Goal: Task Accomplishment & Management: Manage account settings

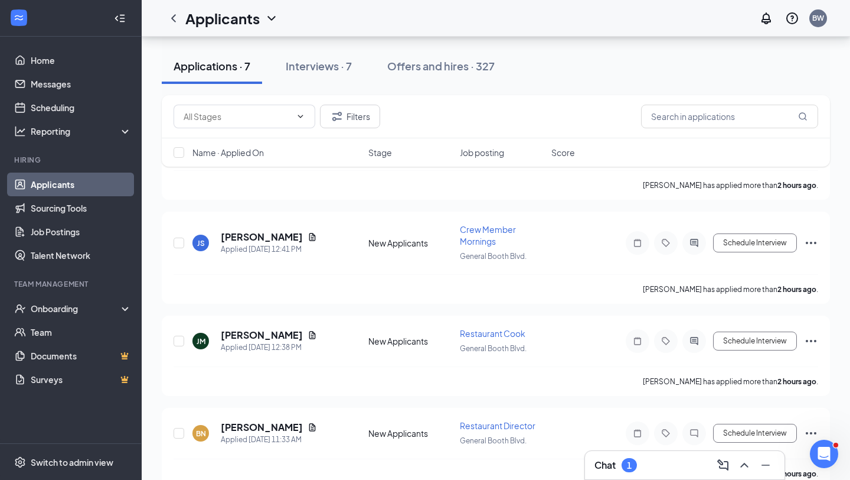
scroll to position [437, 0]
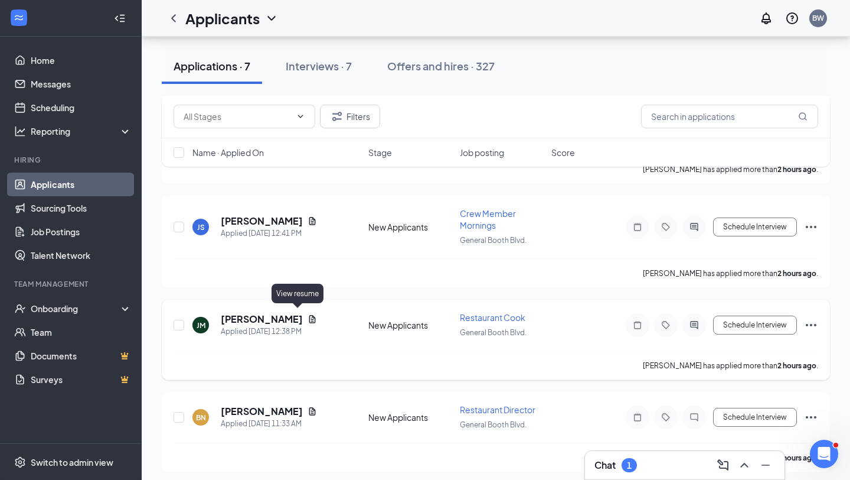
click at [309, 315] on icon "Document" at bounding box center [312, 319] width 6 height 8
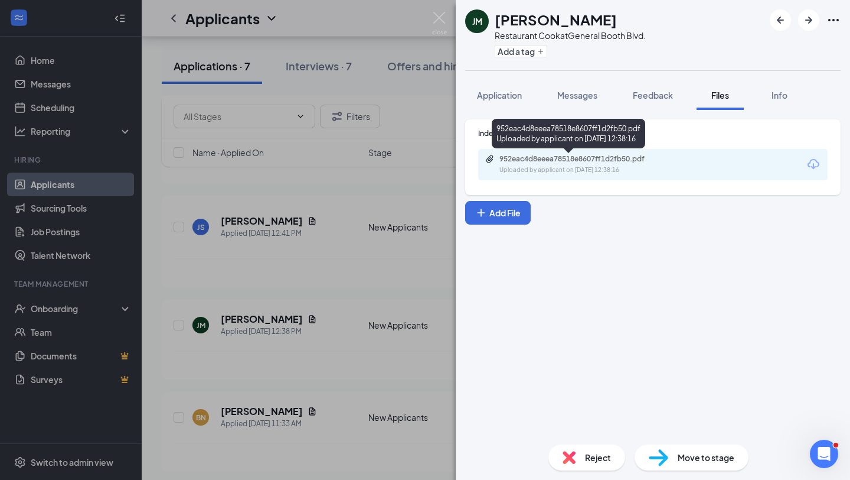
click at [583, 165] on div "Uploaded by applicant on [DATE] 12:38:16" at bounding box center [588, 169] width 177 height 9
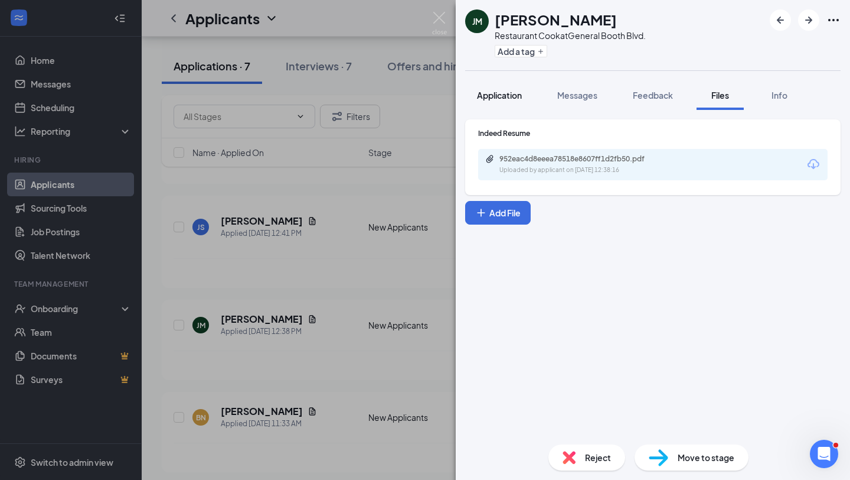
click at [506, 97] on span "Application" at bounding box center [499, 95] width 45 height 11
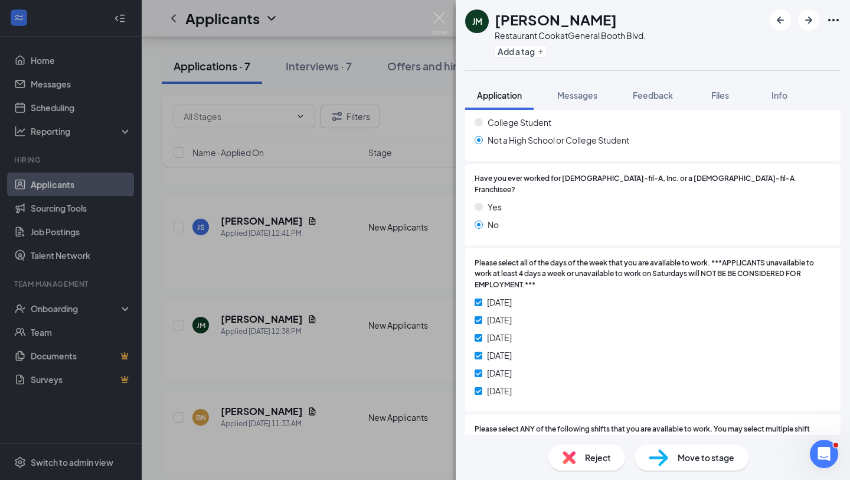
scroll to position [280, 0]
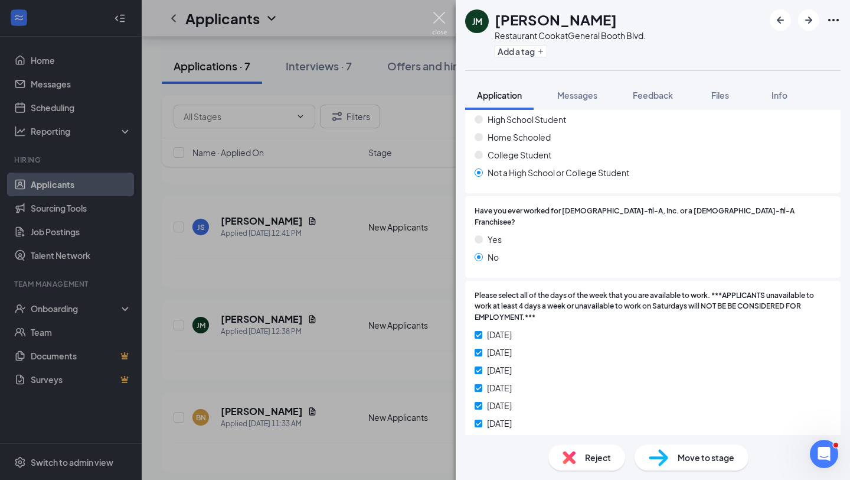
click at [438, 21] on img at bounding box center [439, 23] width 15 height 23
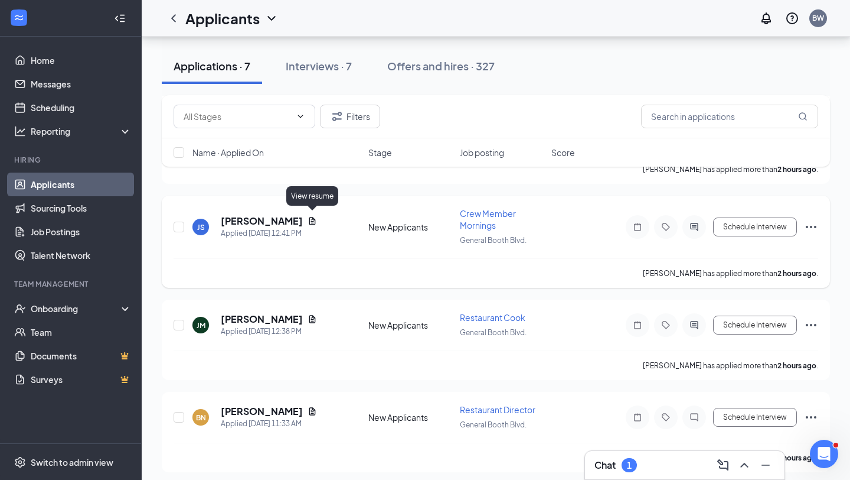
click at [312, 220] on icon "Document" at bounding box center [312, 221] width 6 height 8
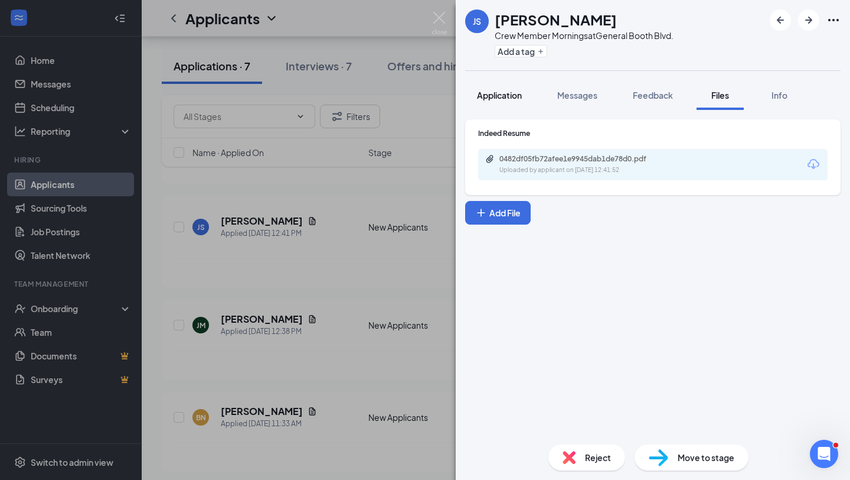
click at [510, 94] on span "Application" at bounding box center [499, 95] width 45 height 11
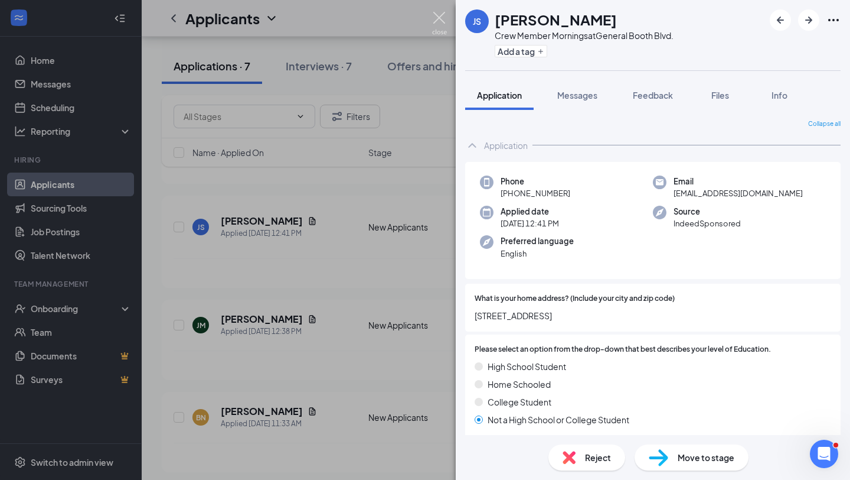
click at [440, 18] on img at bounding box center [439, 23] width 15 height 23
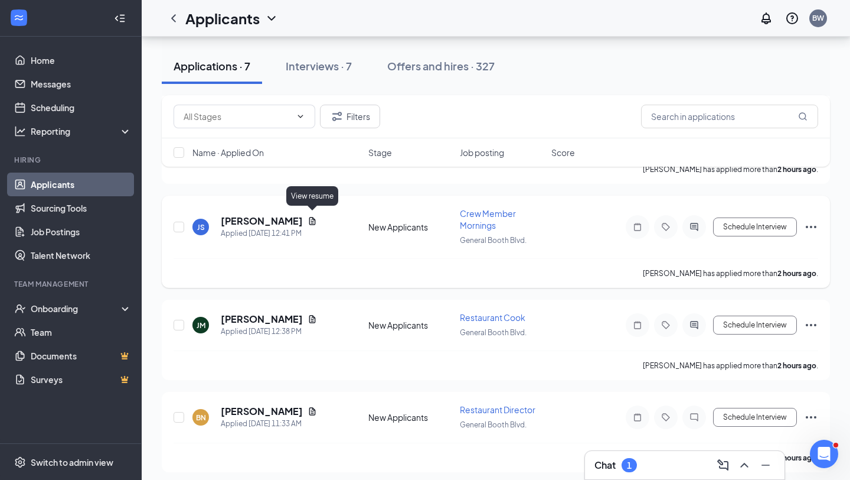
click at [314, 216] on icon "Document" at bounding box center [312, 220] width 9 height 9
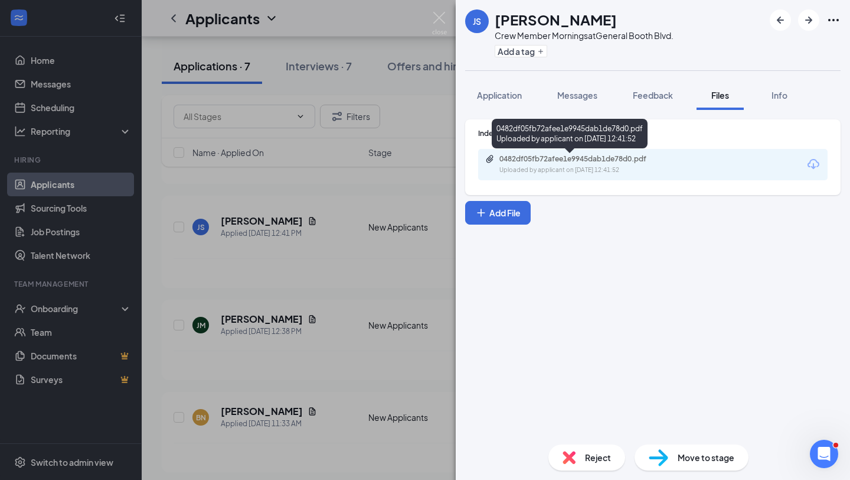
click at [549, 156] on div "0482df05fb72afee1e9945dab1de78d0.pdf" at bounding box center [582, 158] width 165 height 9
click at [599, 443] on span "Reject" at bounding box center [598, 457] width 26 height 13
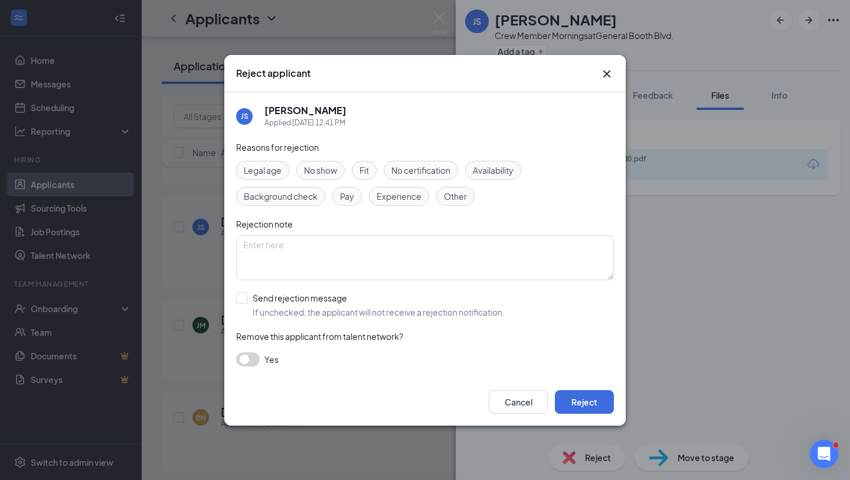
click at [368, 174] on span "Fit" at bounding box center [364, 170] width 9 height 13
click at [247, 301] on input "Send rejection message If unchecked, the applicant will not receive a rejection…" at bounding box center [370, 305] width 269 height 26
checkbox input "true"
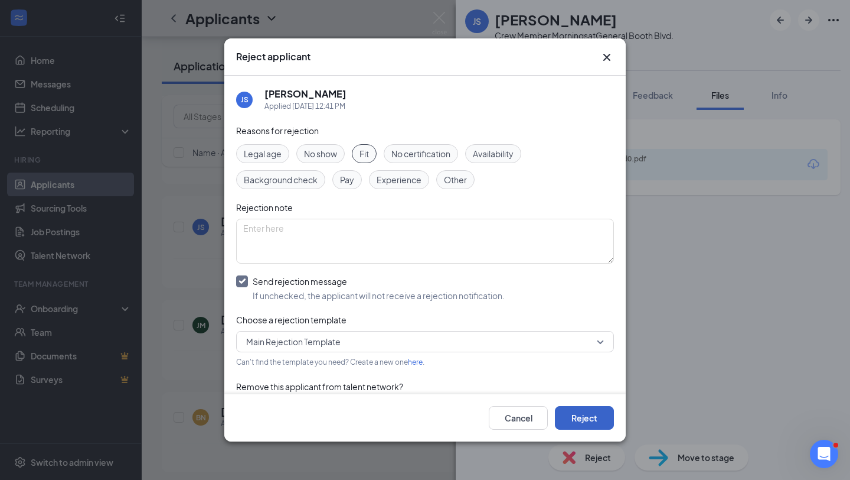
click at [596, 418] on button "Reject" at bounding box center [584, 418] width 59 height 24
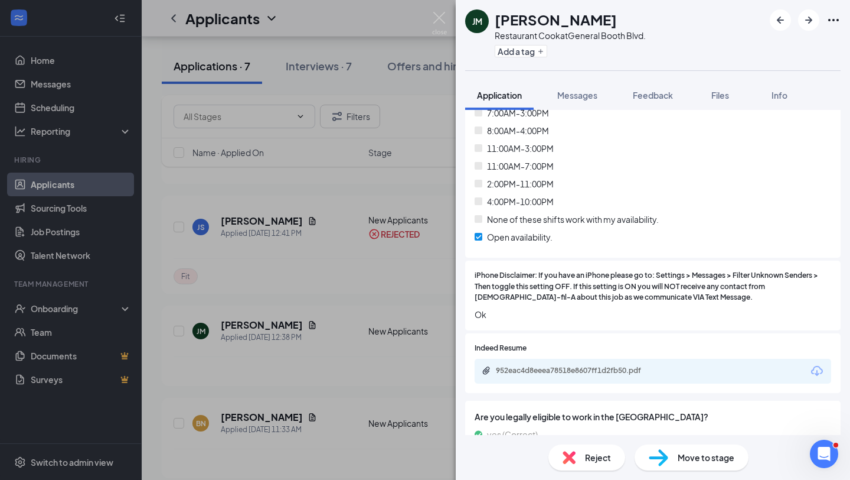
scroll to position [686, 0]
click at [575, 365] on div "952eac4d8eeea78518e8607ff1d2fb50.pdf" at bounding box center [578, 369] width 165 height 9
click at [441, 15] on img at bounding box center [439, 23] width 15 height 23
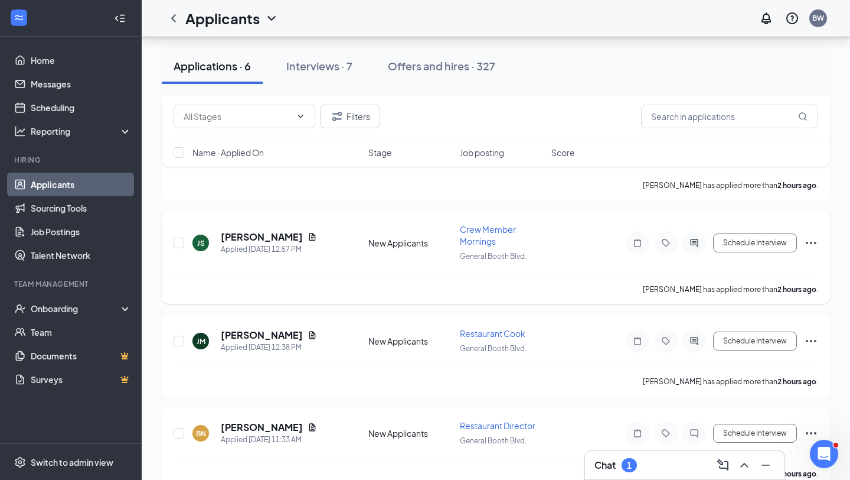
scroll to position [326, 0]
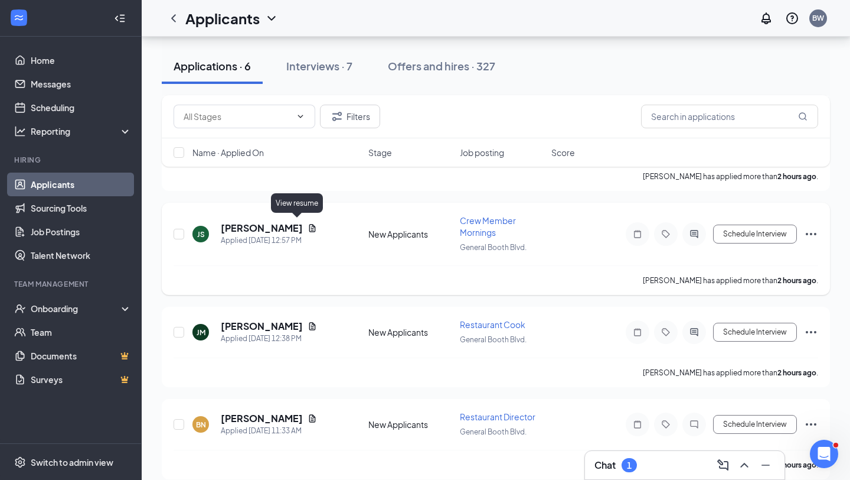
click at [308, 227] on icon "Document" at bounding box center [312, 227] width 9 height 9
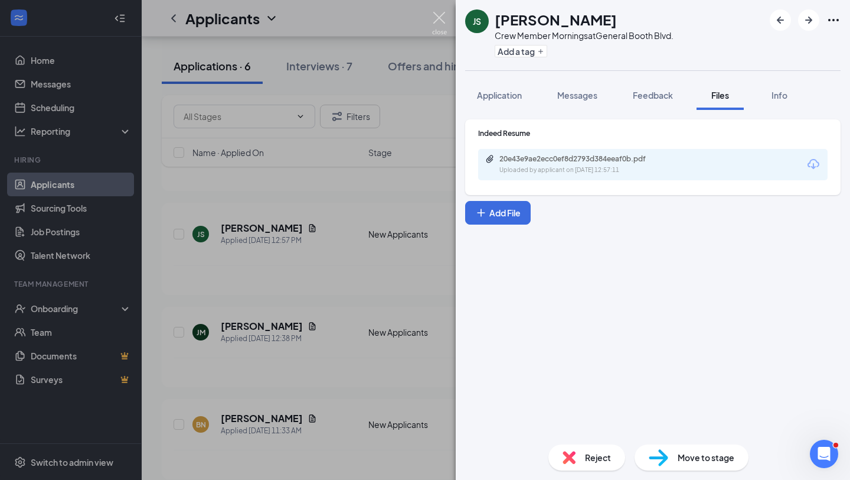
click at [441, 21] on img at bounding box center [439, 23] width 15 height 23
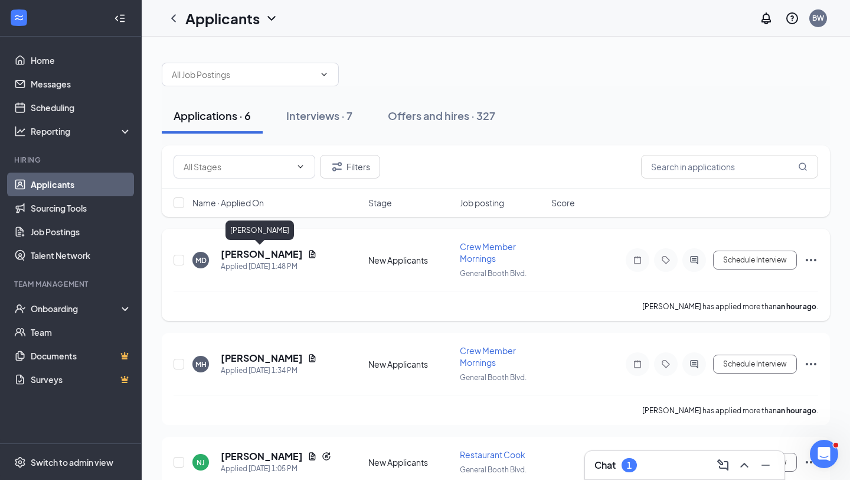
click at [252, 255] on h5 "[PERSON_NAME]" at bounding box center [262, 253] width 82 height 13
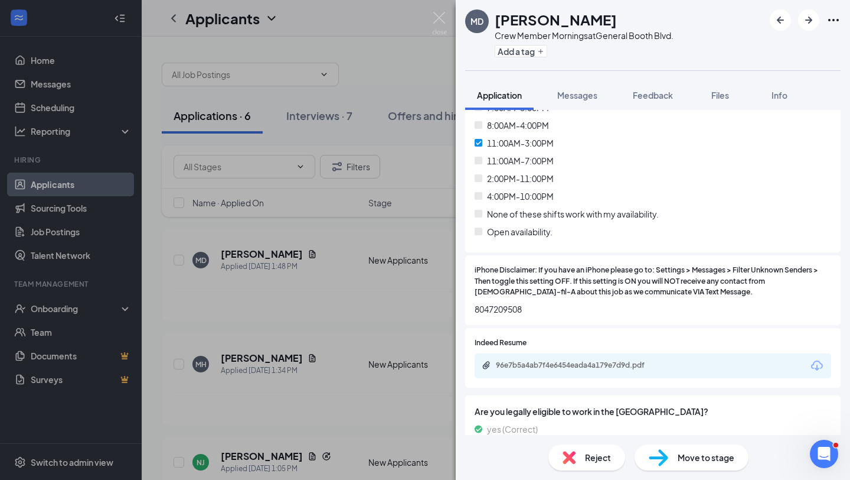
scroll to position [658, 0]
click at [581, 360] on div "96e7b5a4ab7f4e6454eada4a179e7d9d.pdf" at bounding box center [578, 364] width 165 height 9
click at [438, 17] on img at bounding box center [439, 23] width 15 height 23
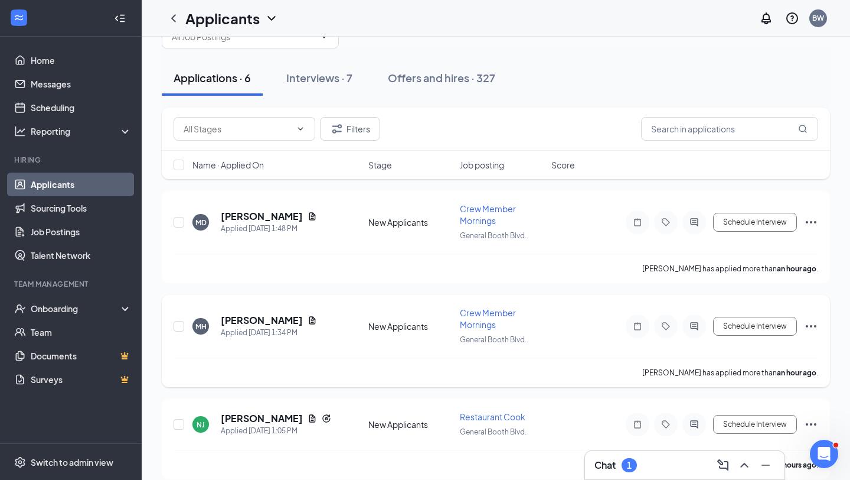
scroll to position [43, 0]
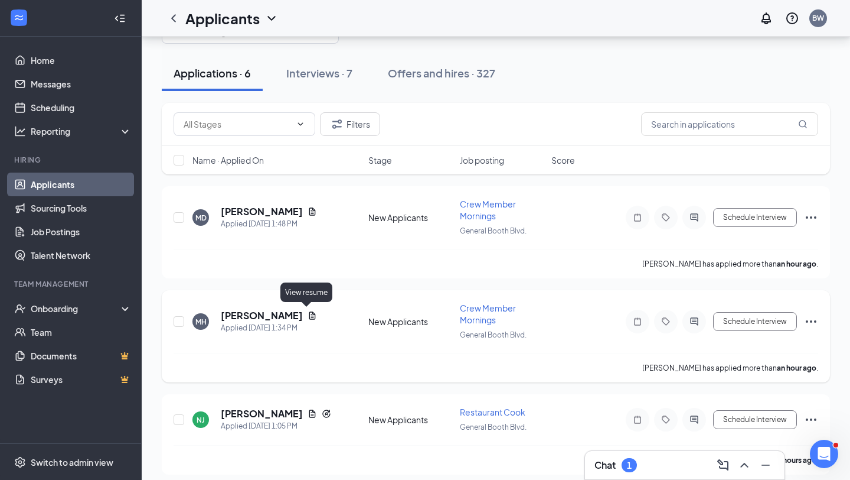
click at [309, 314] on icon "Document" at bounding box center [312, 315] width 6 height 8
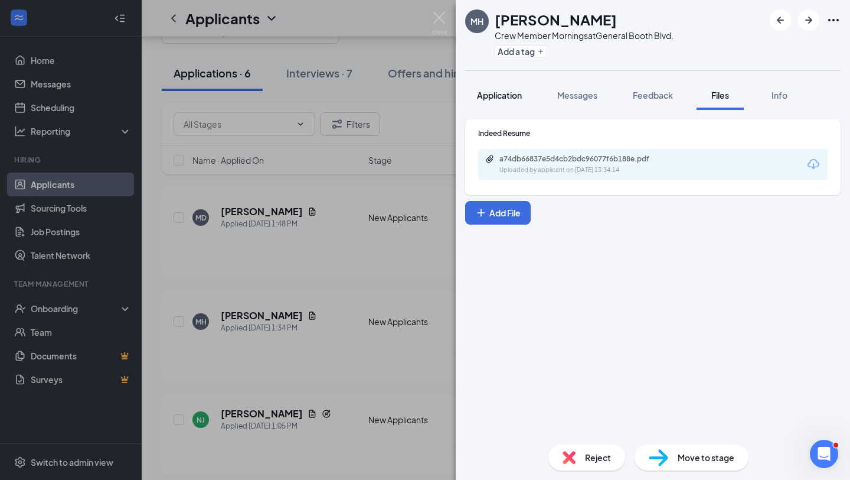
click at [513, 100] on div "Application" at bounding box center [499, 95] width 45 height 12
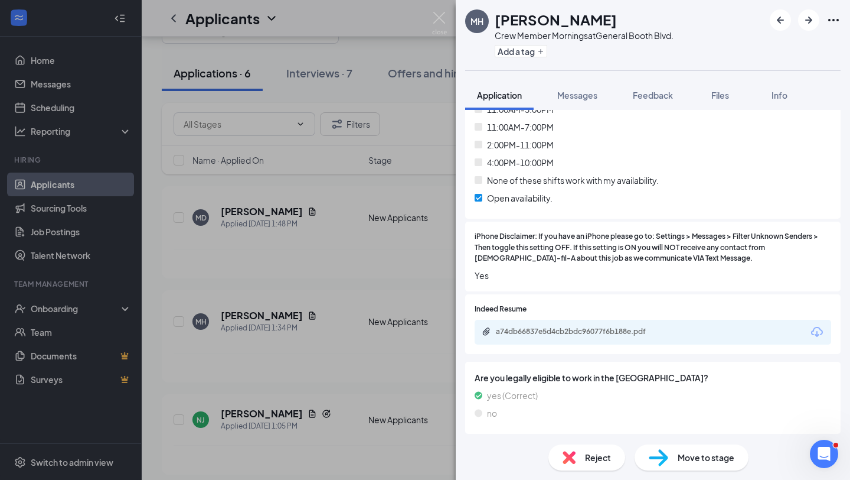
scroll to position [708, 0]
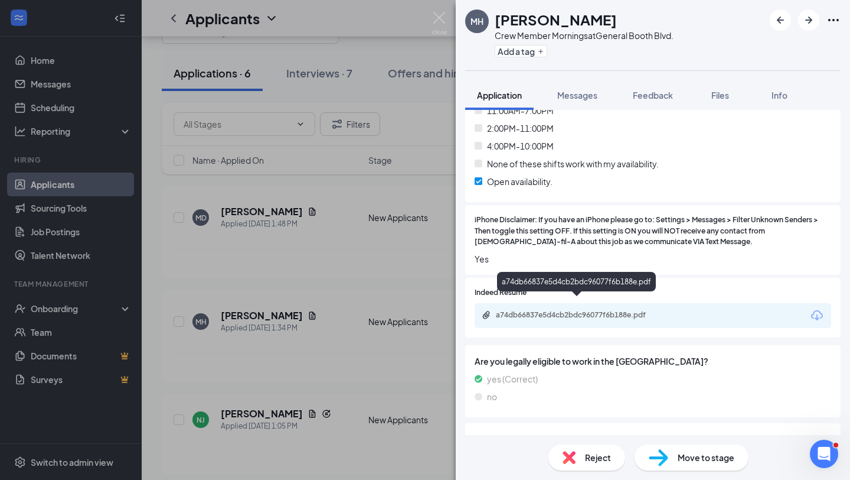
click at [567, 310] on div "a74db66837e5d4cb2bdc96077f6b188e.pdf" at bounding box center [578, 314] width 165 height 9
click at [442, 17] on img at bounding box center [439, 23] width 15 height 23
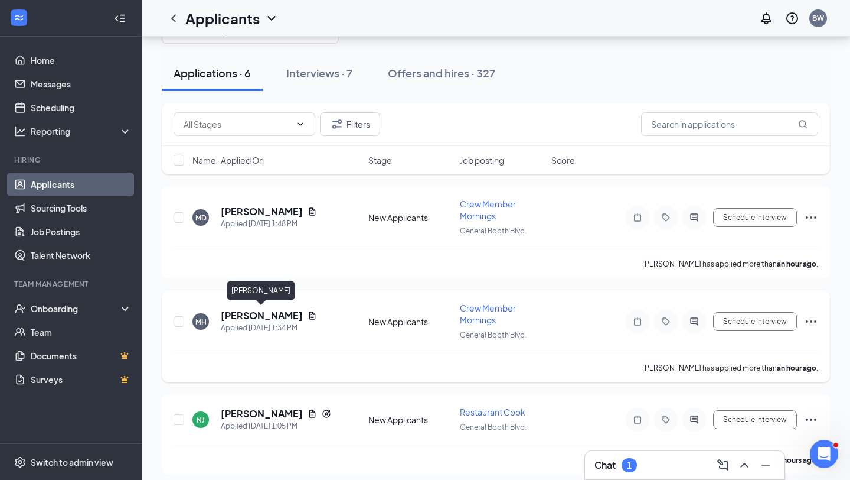
click at [273, 314] on h5 "[PERSON_NAME]" at bounding box center [262, 315] width 82 height 13
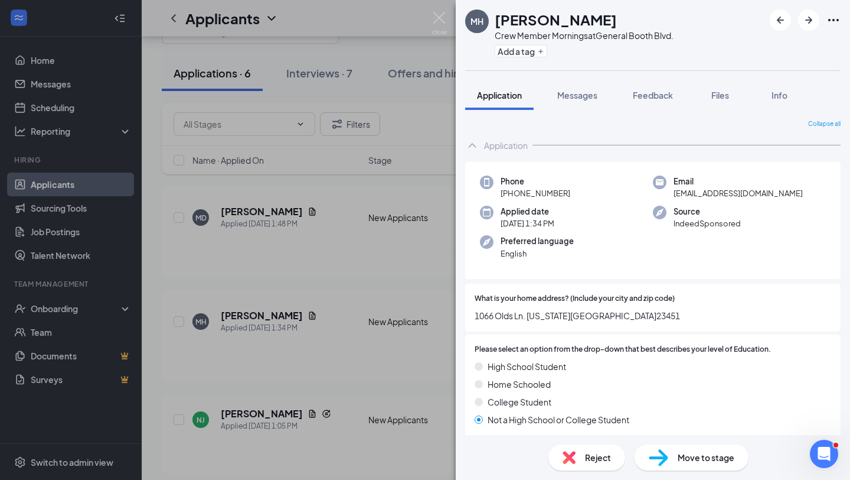
click at [702, 443] on span "Move to stage" at bounding box center [706, 457] width 57 height 13
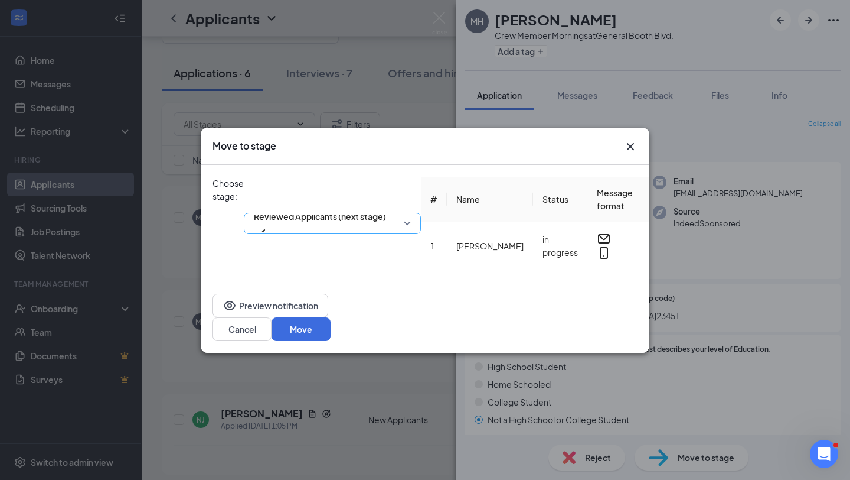
click at [421, 194] on div "Reviewed Applicants (next stage)" at bounding box center [332, 223] width 177 height 93
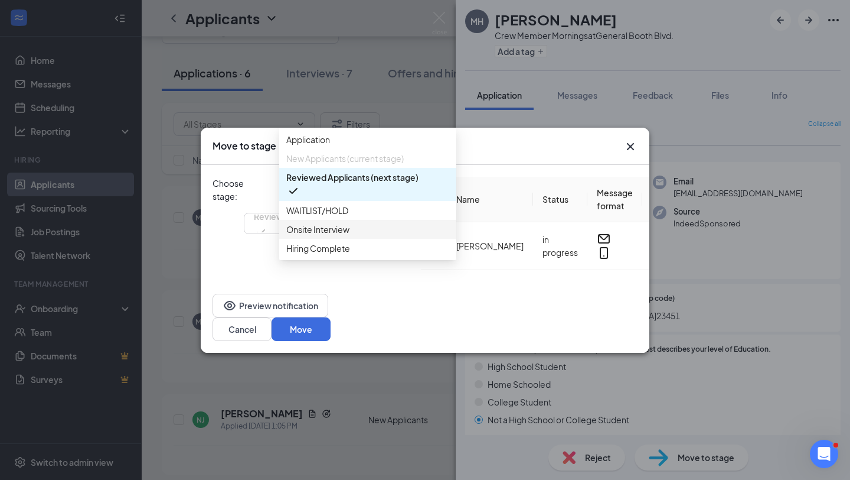
click at [348, 236] on span "Onsite Interview" at bounding box center [317, 229] width 63 height 13
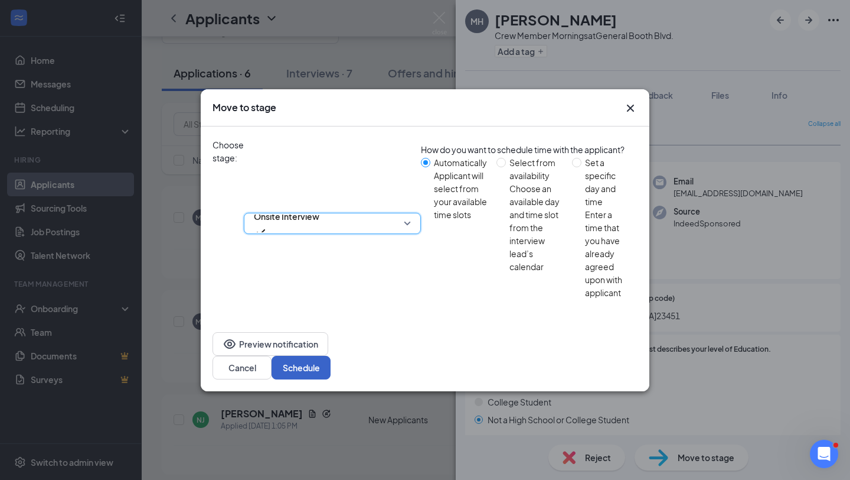
click at [331, 356] on button "Schedule" at bounding box center [301, 368] width 59 height 24
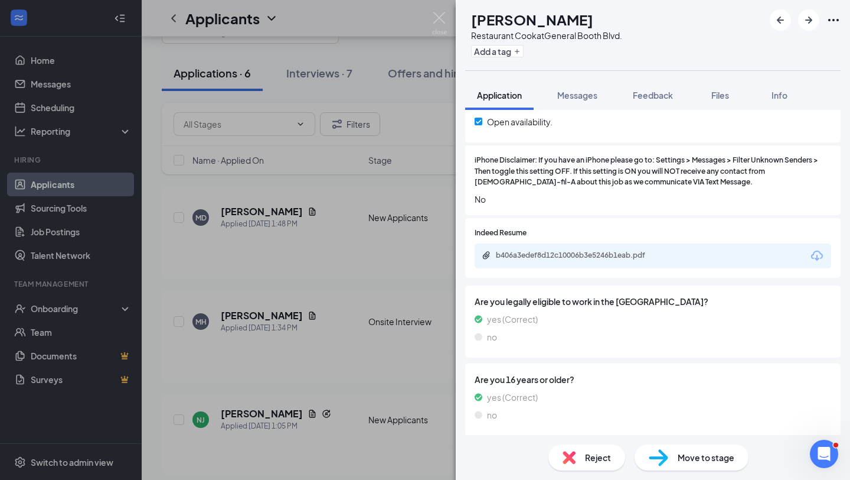
scroll to position [779, 0]
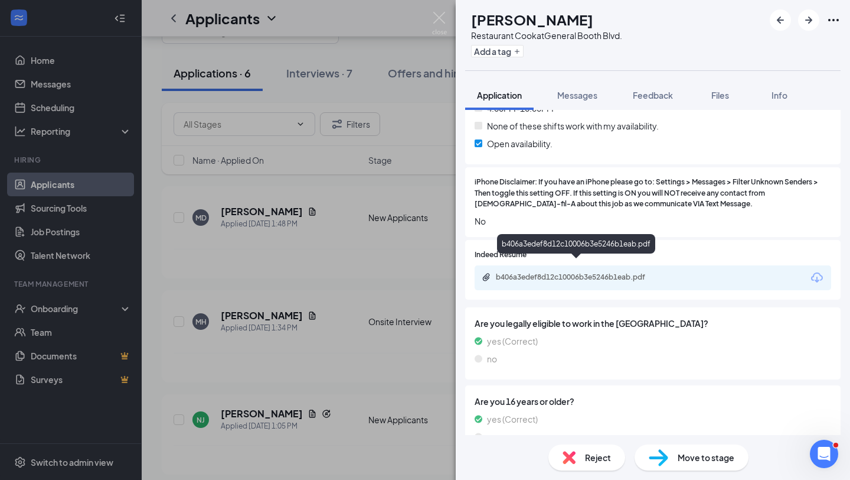
click at [560, 272] on div "b406a3edef8d12c10006b3e5246b1eab.pdf" at bounding box center [578, 276] width 165 height 9
click at [706, 443] on span "Move to stage" at bounding box center [706, 457] width 57 height 13
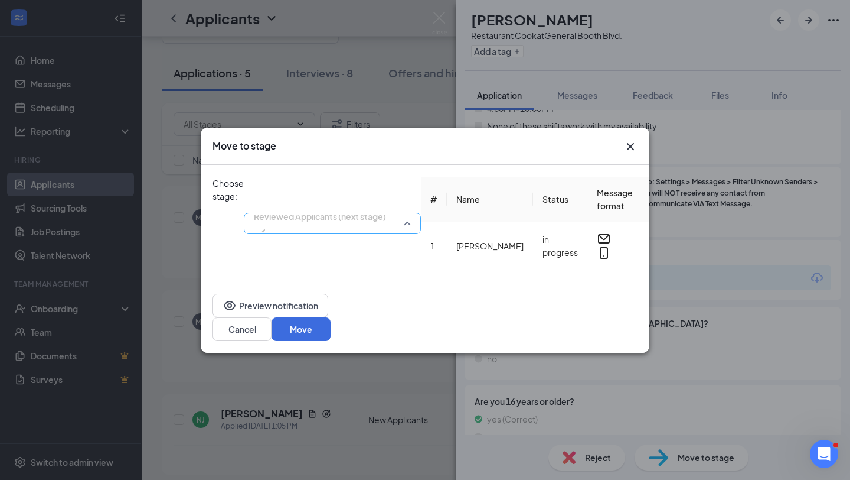
click at [411, 214] on span "Reviewed Applicants (next stage)" at bounding box center [332, 223] width 157 height 18
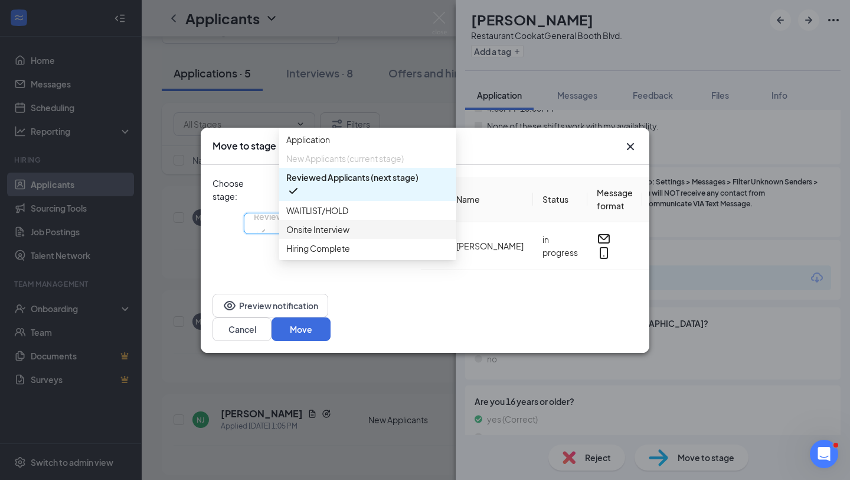
click at [350, 236] on span "Onsite Interview" at bounding box center [317, 229] width 63 height 13
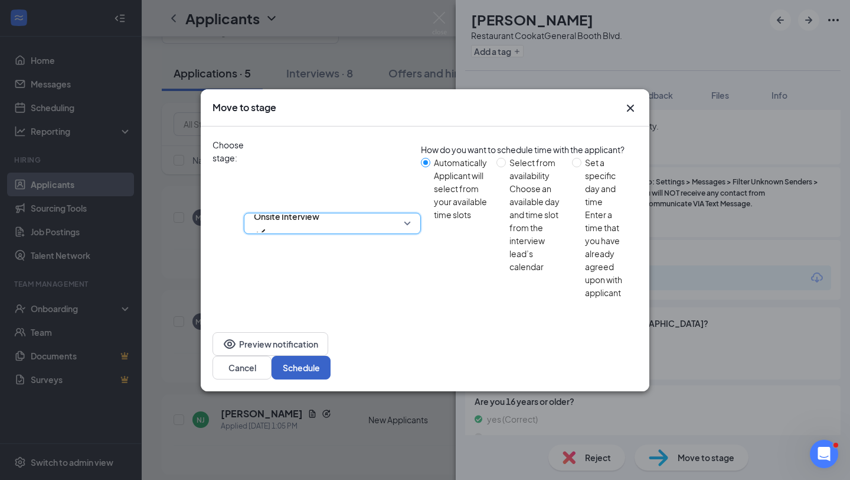
click at [331, 356] on button "Schedule" at bounding box center [301, 368] width 59 height 24
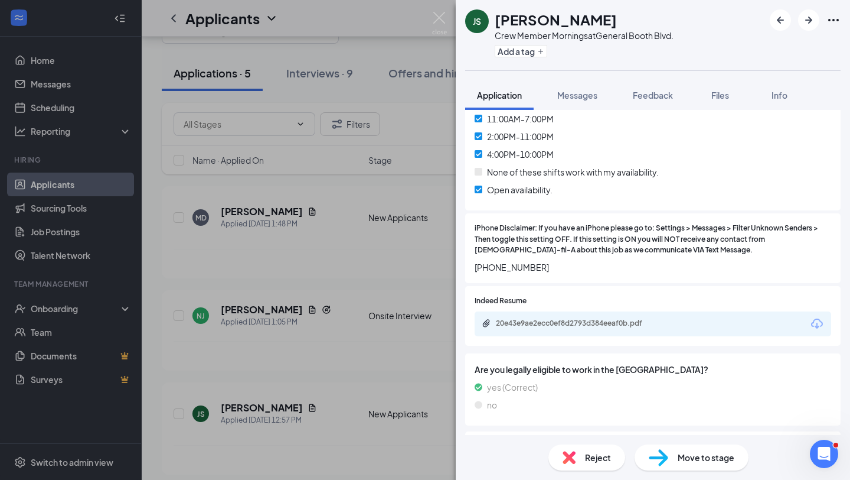
scroll to position [707, 0]
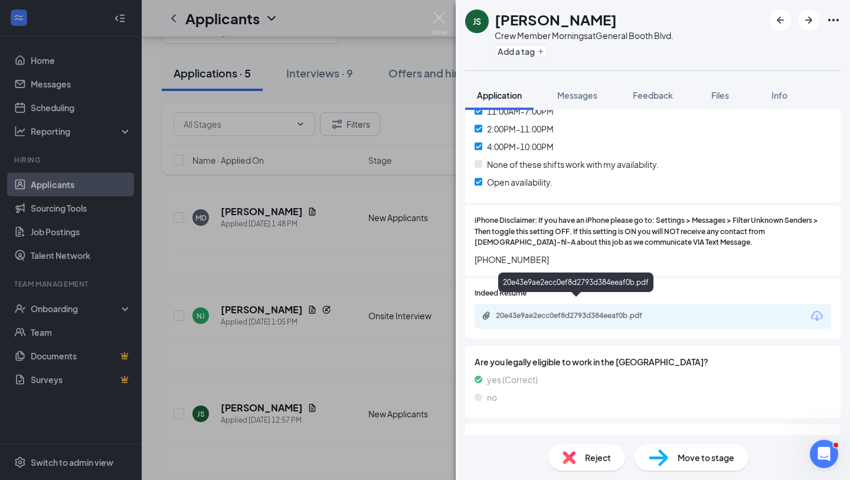
click at [553, 311] on div "20e43e9ae2ecc0ef8d2793d384eeaf0b.pdf" at bounding box center [578, 315] width 165 height 9
click at [595, 443] on span "Reject" at bounding box center [598, 457] width 26 height 13
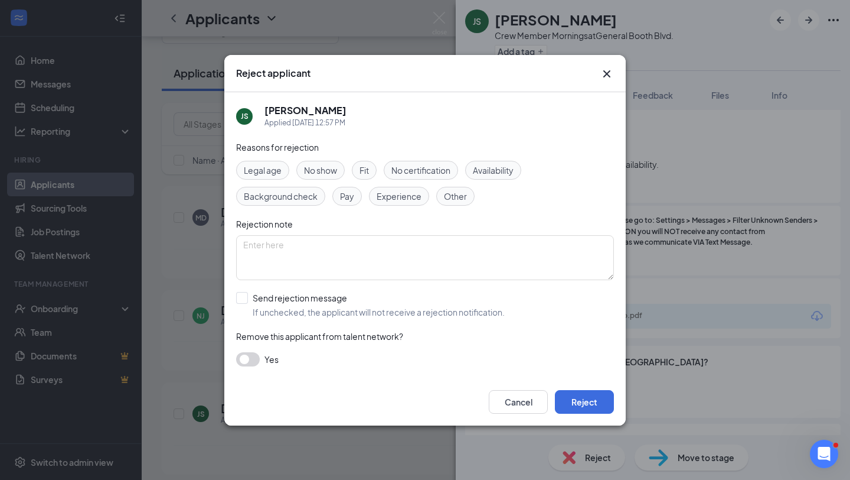
click at [366, 168] on span "Fit" at bounding box center [364, 170] width 9 height 13
click at [244, 295] on input "Send rejection message If unchecked, the applicant will not receive a rejection…" at bounding box center [370, 305] width 269 height 26
checkbox input "true"
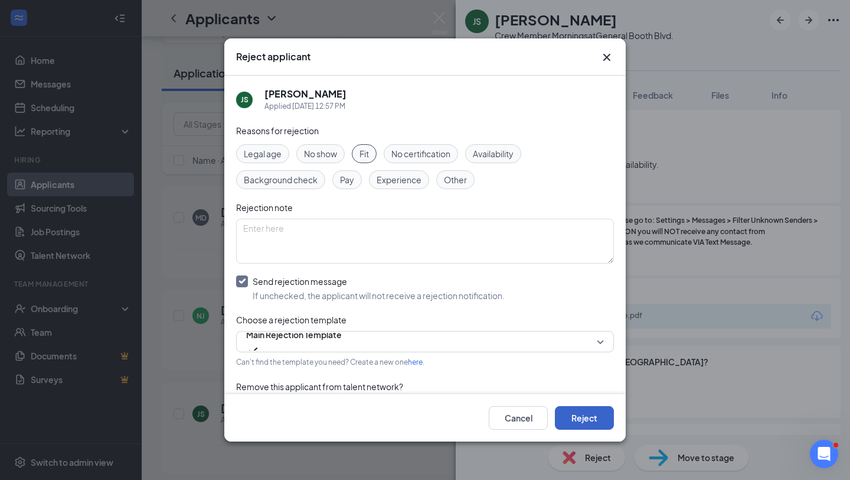
click at [593, 418] on button "Reject" at bounding box center [584, 418] width 59 height 24
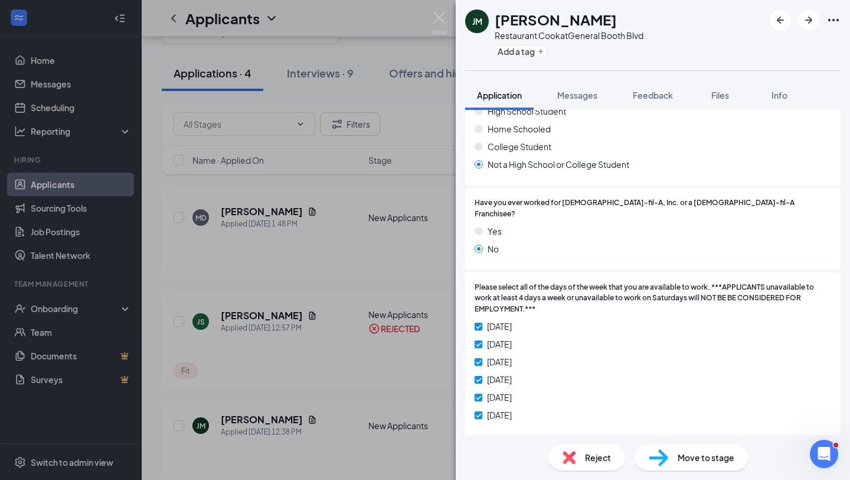
scroll to position [285, 0]
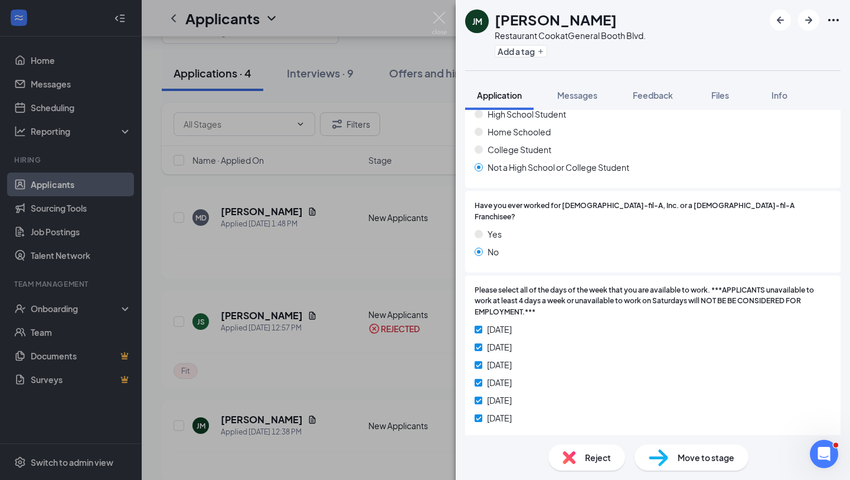
click at [414, 250] on div "[PERSON_NAME] Restaurant Cook at [GEOGRAPHIC_DATA]. Add a tag Application Messa…" at bounding box center [425, 240] width 850 height 480
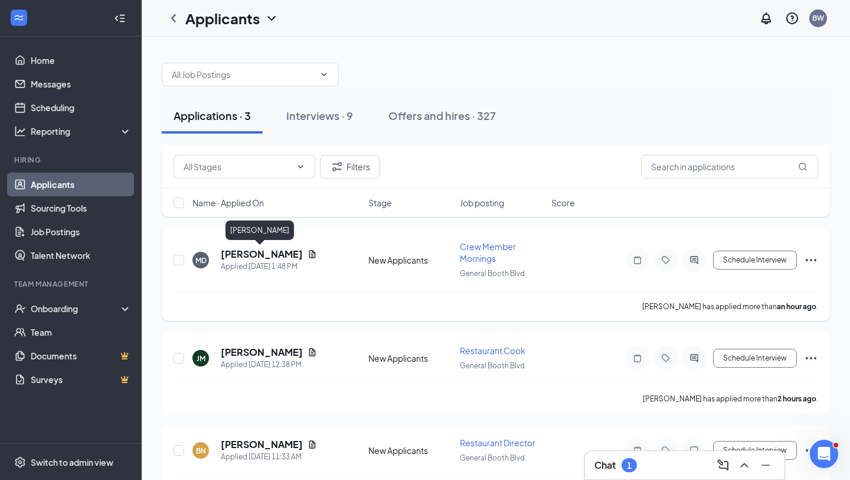
click at [269, 257] on h5 "[PERSON_NAME]" at bounding box center [262, 253] width 82 height 13
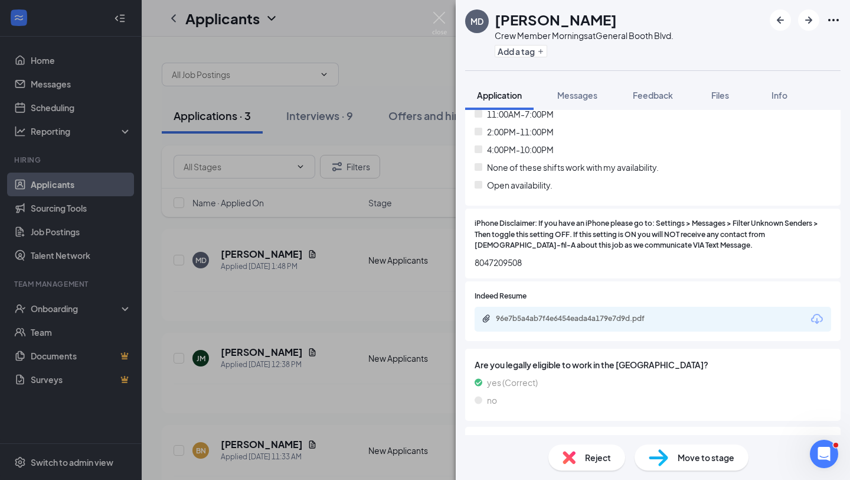
scroll to position [726, 0]
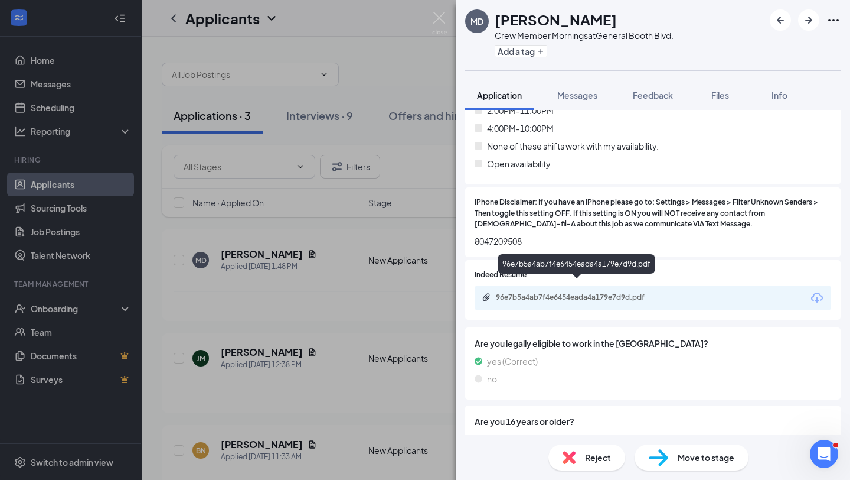
click at [564, 292] on div "96e7b5a4ab7f4e6454eada4a179e7d9d.pdf" at bounding box center [578, 296] width 165 height 9
click at [696, 443] on span "Move to stage" at bounding box center [706, 457] width 57 height 13
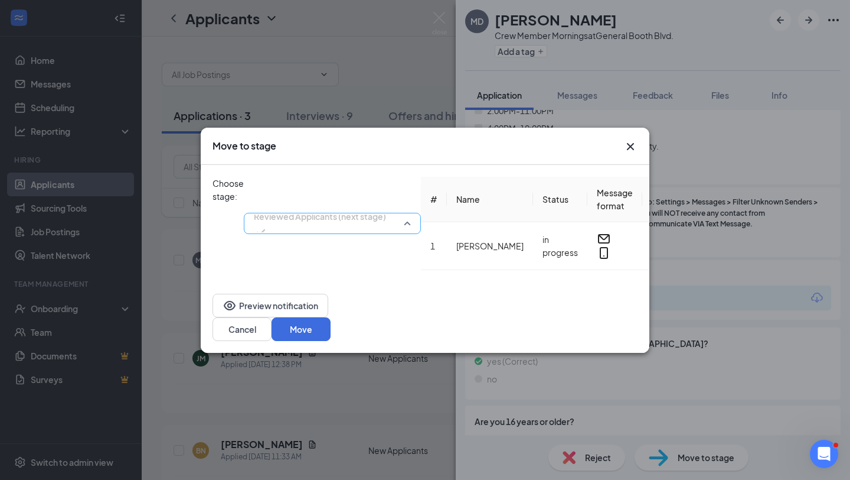
click at [421, 192] on div "Reviewed Applicants (next stage) 3228468 3228469 3949724 Application New Applic…" at bounding box center [332, 223] width 177 height 93
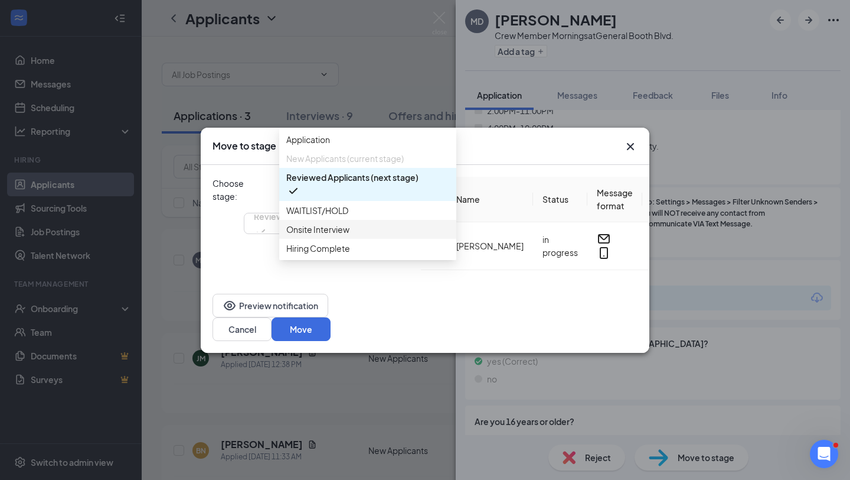
click at [356, 236] on span "Onsite Interview" at bounding box center [367, 229] width 163 height 13
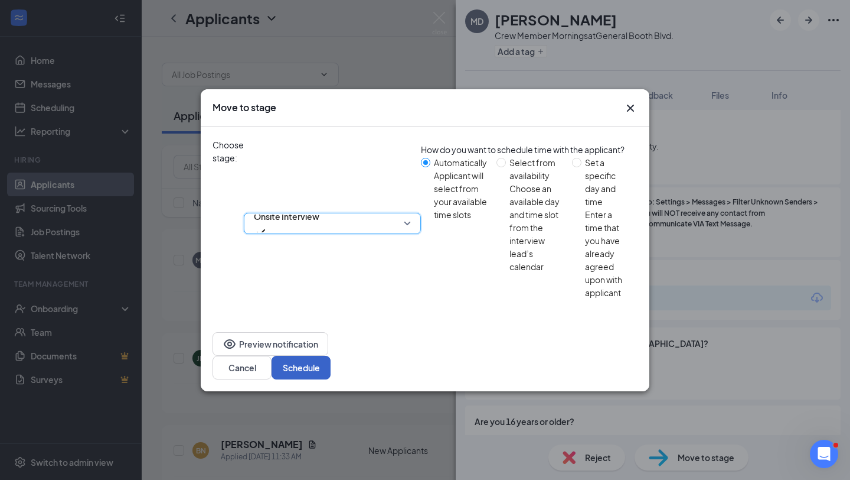
click at [331, 356] on button "Schedule" at bounding box center [301, 368] width 59 height 24
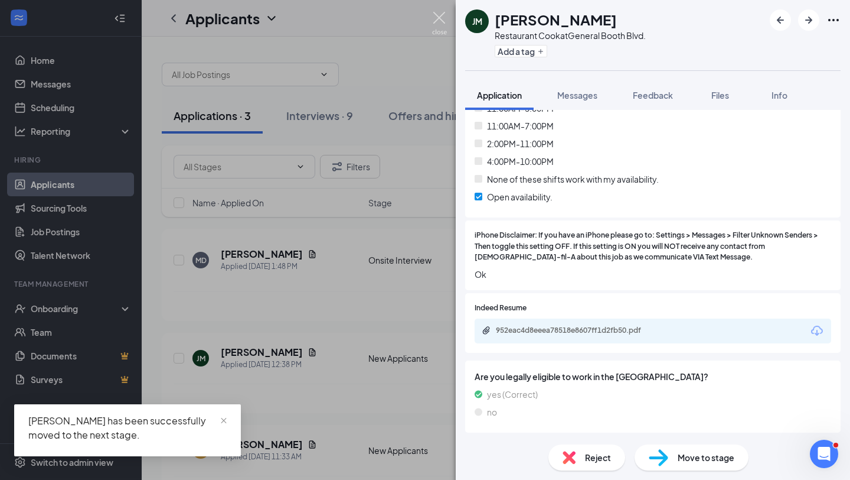
click at [440, 18] on img at bounding box center [439, 23] width 15 height 23
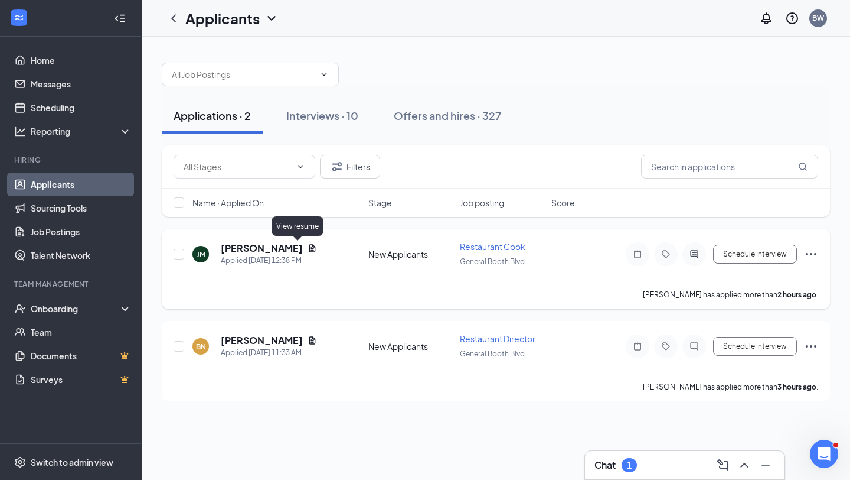
click at [309, 246] on icon "Document" at bounding box center [312, 248] width 6 height 8
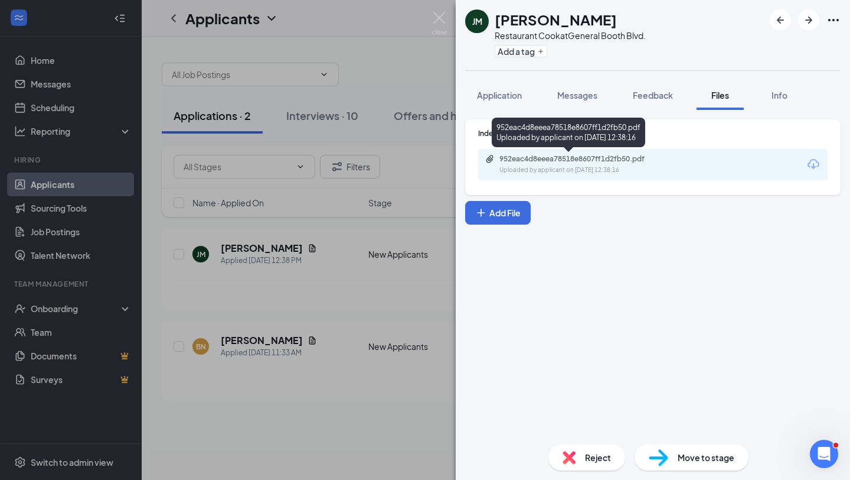
click at [560, 161] on div "952eac4d8eeea78518e8607ff1d2fb50.pdf" at bounding box center [582, 158] width 165 height 9
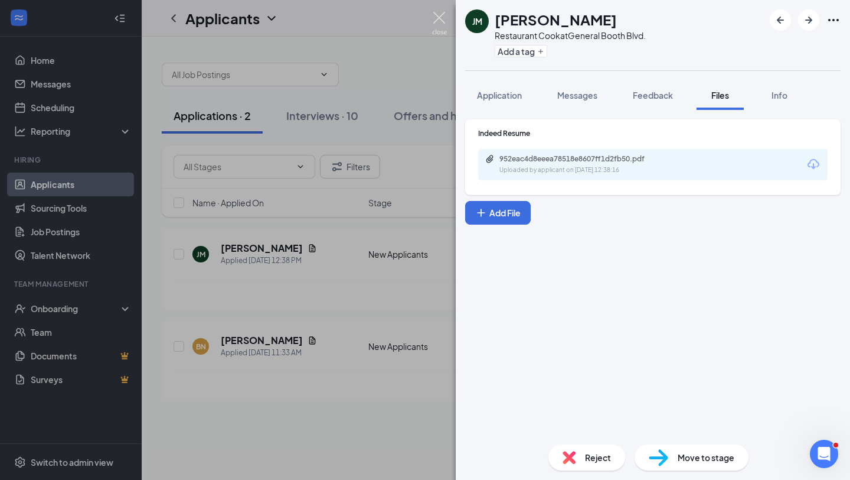
click at [442, 17] on img at bounding box center [439, 23] width 15 height 23
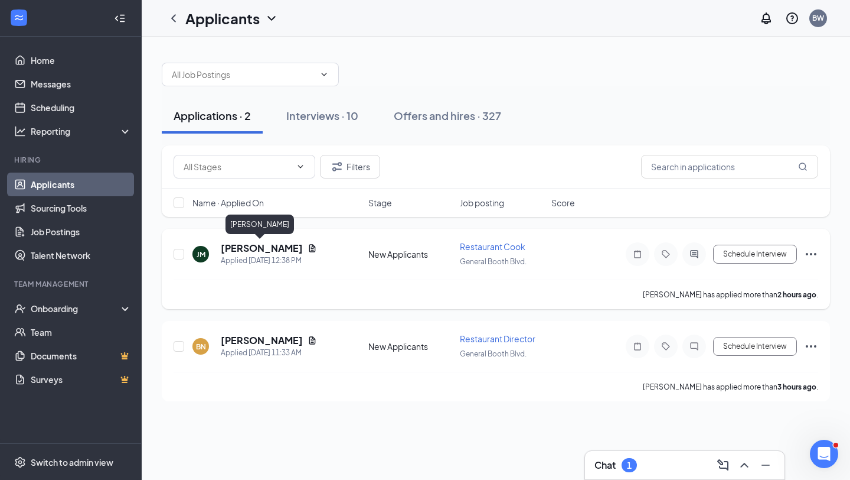
click at [258, 251] on h5 "[PERSON_NAME]" at bounding box center [262, 248] width 82 height 13
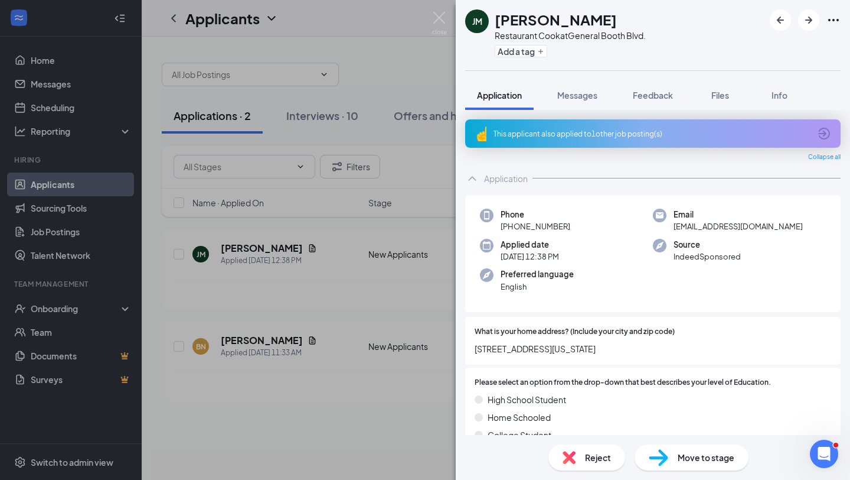
click at [596, 443] on span "Reject" at bounding box center [598, 457] width 26 height 13
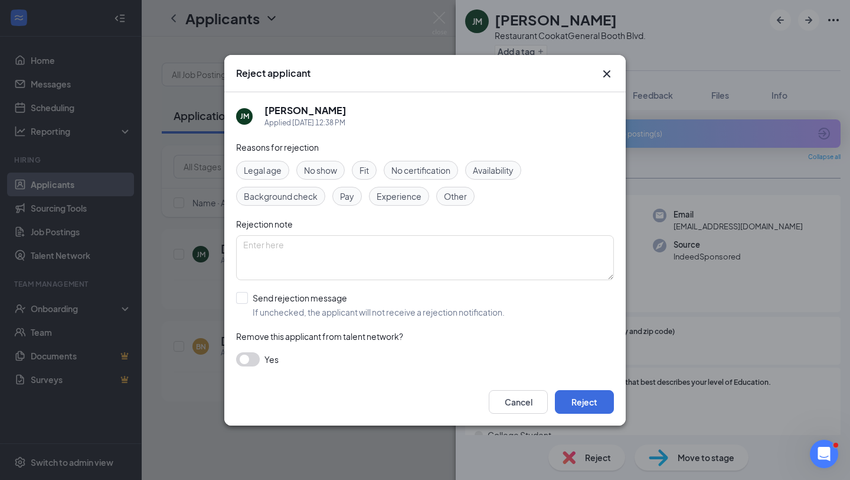
click at [367, 169] on span "Fit" at bounding box center [364, 170] width 9 height 13
click at [243, 298] on input "Send rejection message If unchecked, the applicant will not receive a rejection…" at bounding box center [370, 305] width 269 height 26
checkbox input "true"
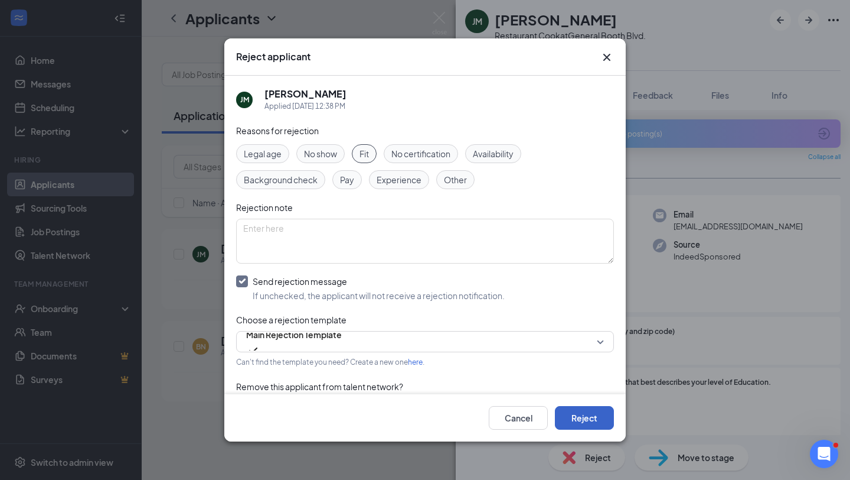
click at [586, 420] on button "Reject" at bounding box center [584, 418] width 59 height 24
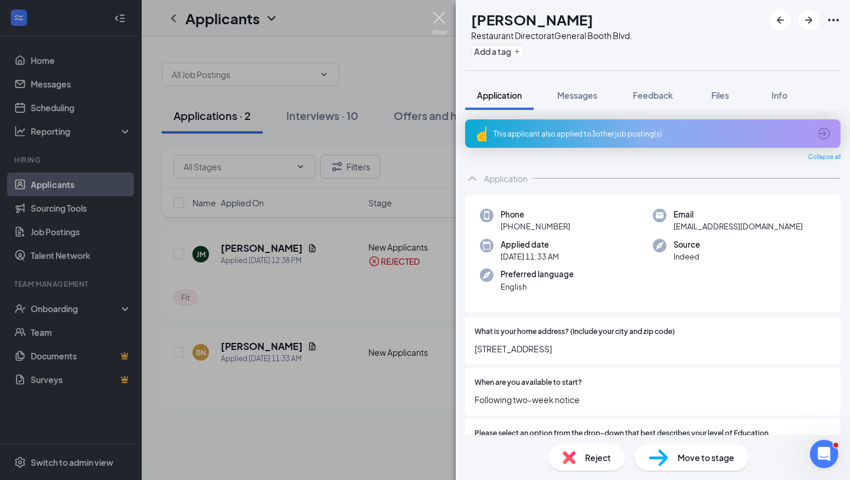
click at [441, 20] on img at bounding box center [439, 23] width 15 height 23
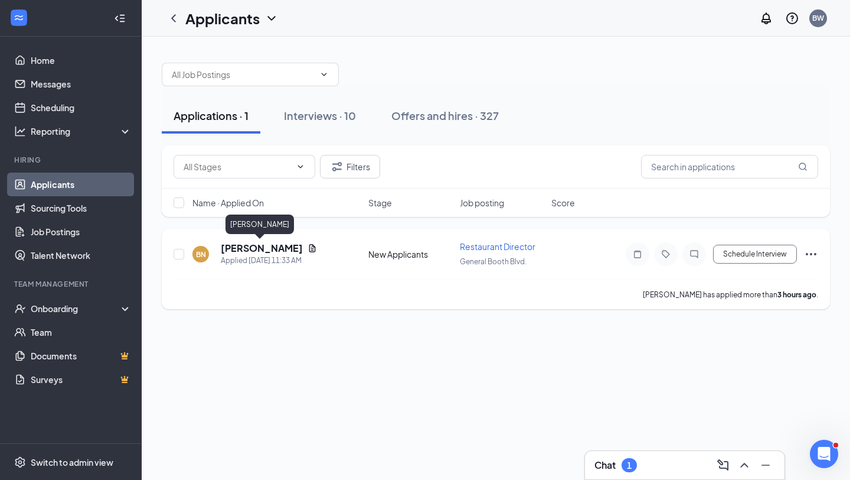
click at [270, 246] on h5 "[PERSON_NAME]" at bounding box center [262, 248] width 82 height 13
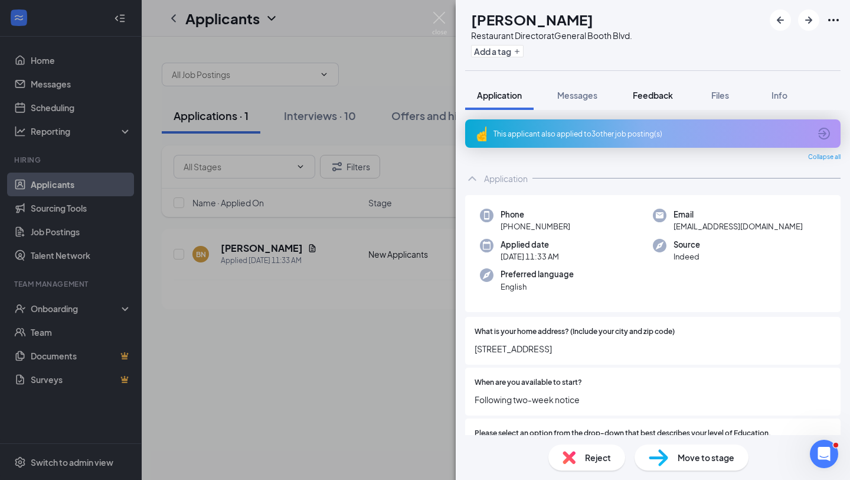
click at [658, 96] on span "Feedback" at bounding box center [653, 95] width 40 height 11
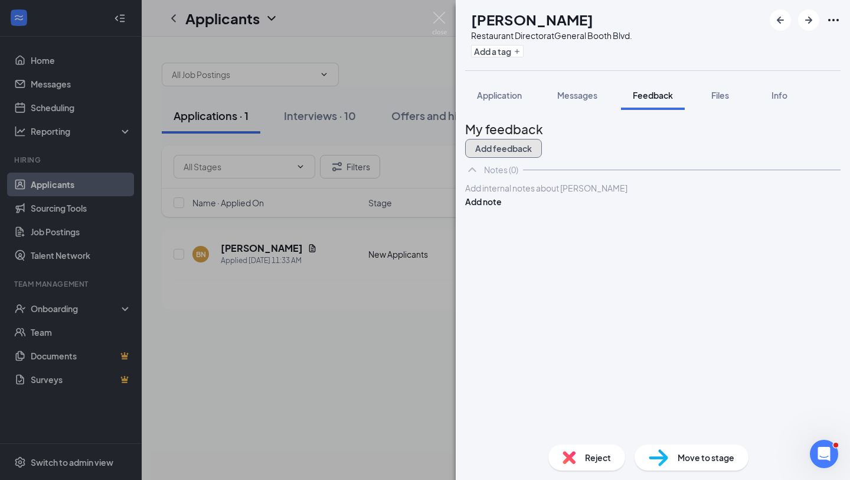
click at [542, 140] on button "Add feedback" at bounding box center [503, 148] width 77 height 19
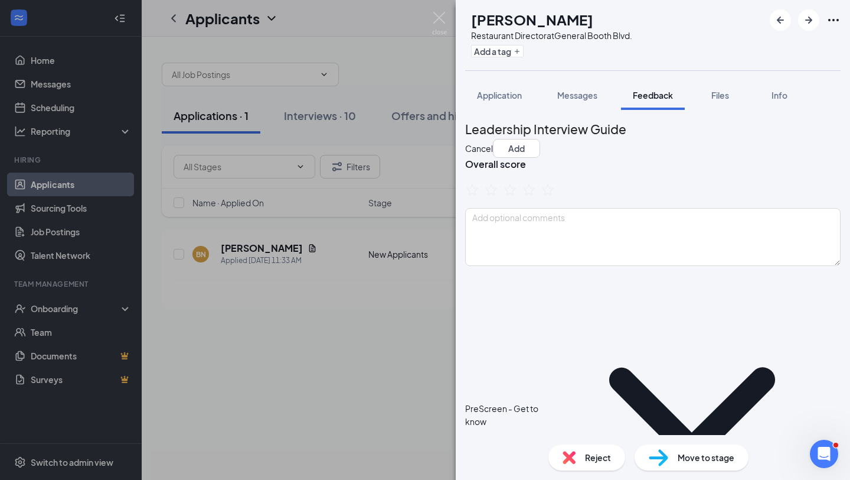
click at [584, 301] on icon "ChevronDown" at bounding box center [692, 415] width 298 height 298
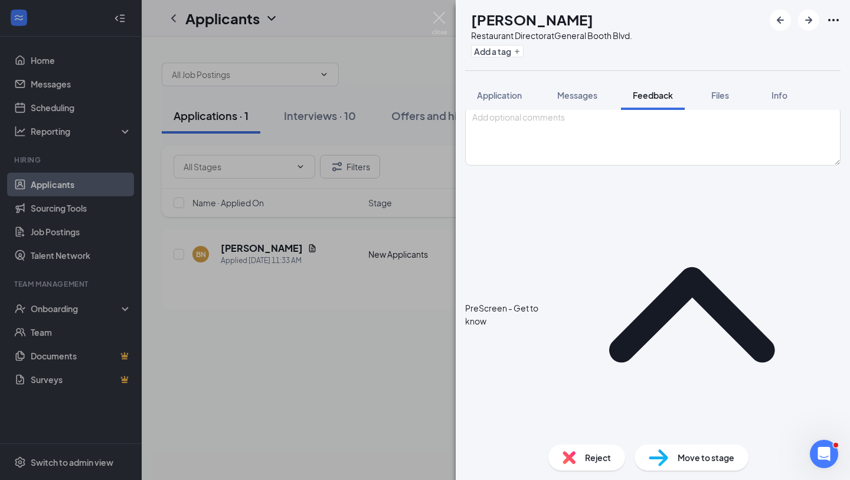
scroll to position [108, 0]
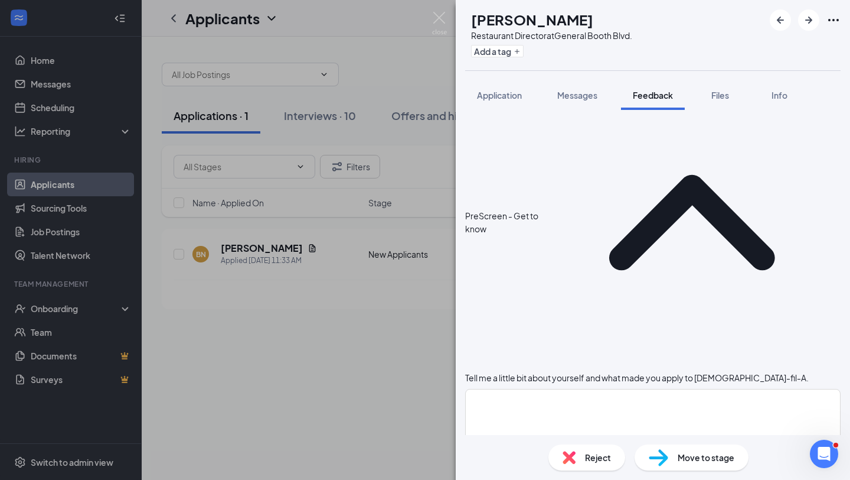
scroll to position [213, 0]
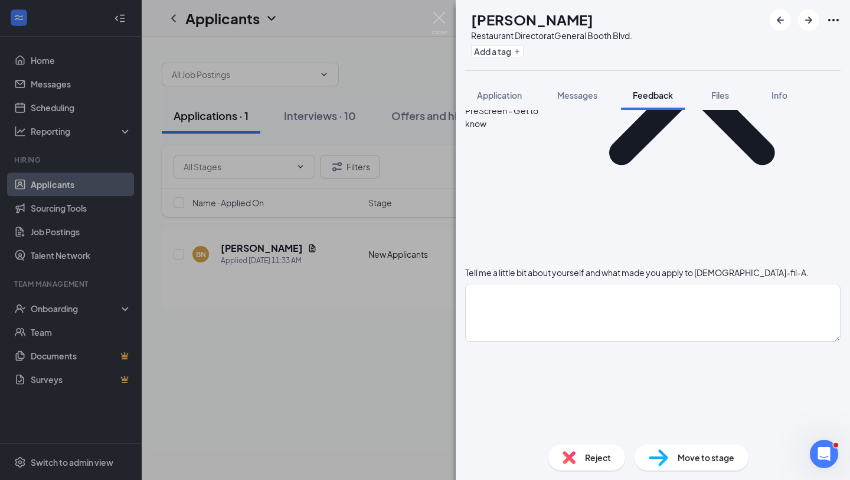
scroll to position [315, 0]
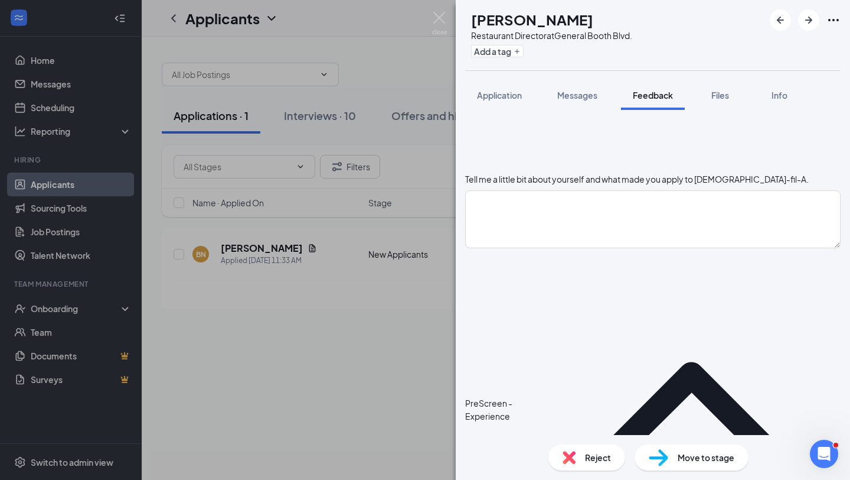
scroll to position [397, 0]
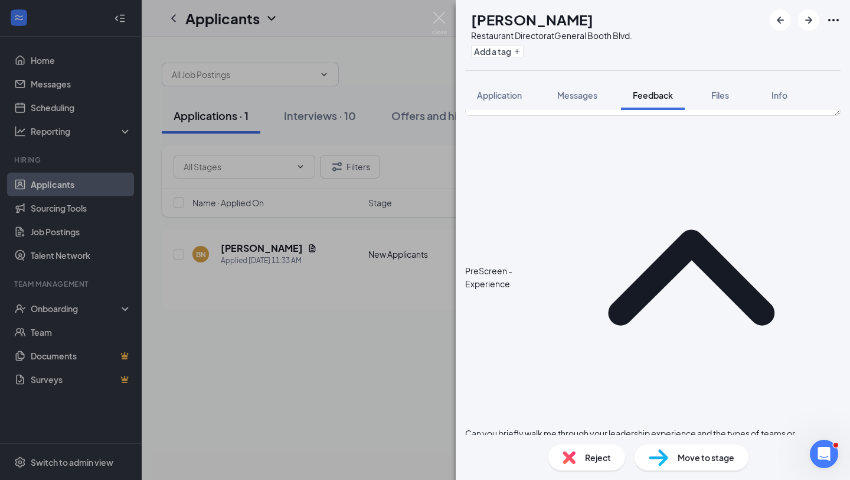
scroll to position [525, 0]
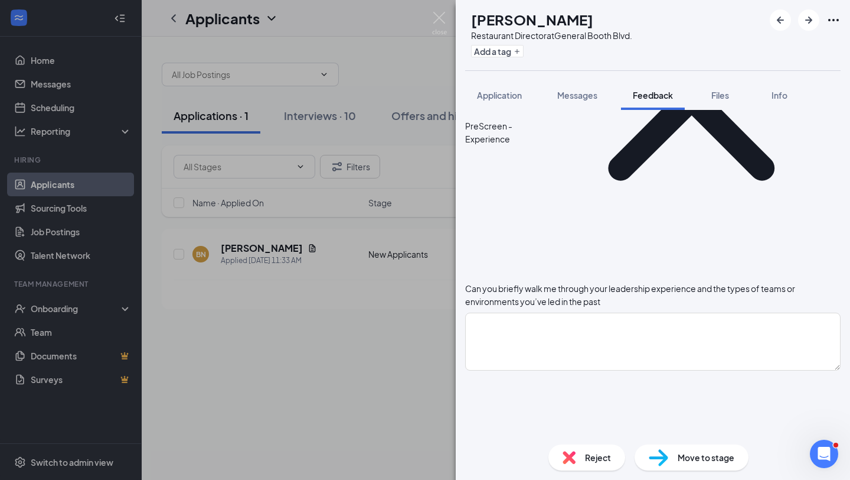
scroll to position [669, 0]
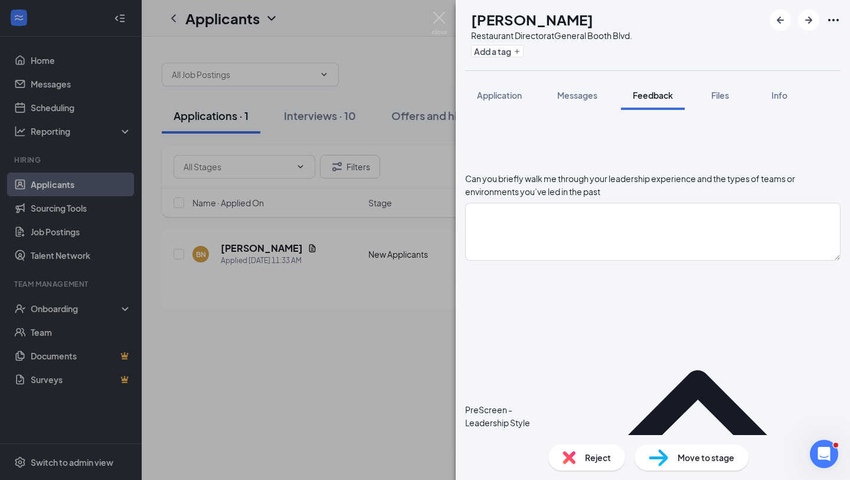
scroll to position [783, 0]
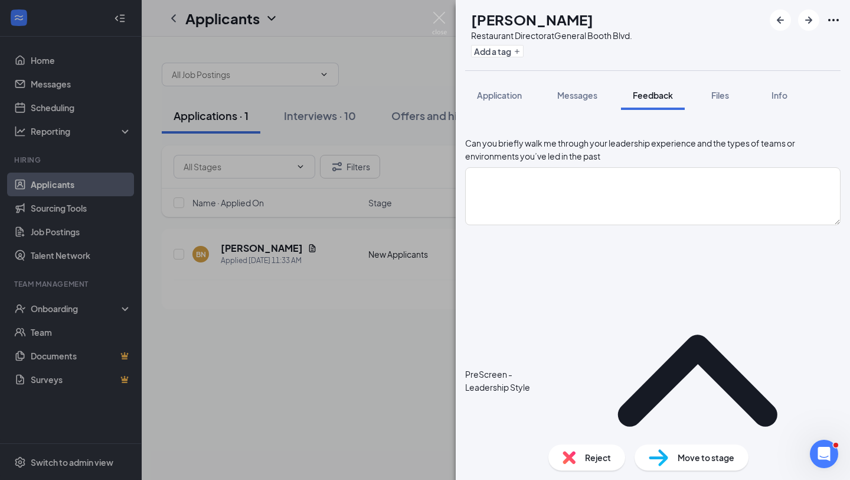
scroll to position [820, 0]
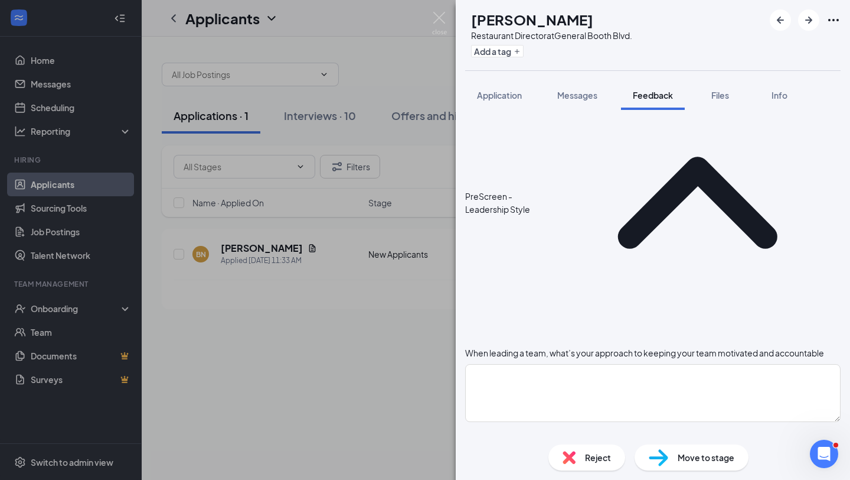
scroll to position [993, 0]
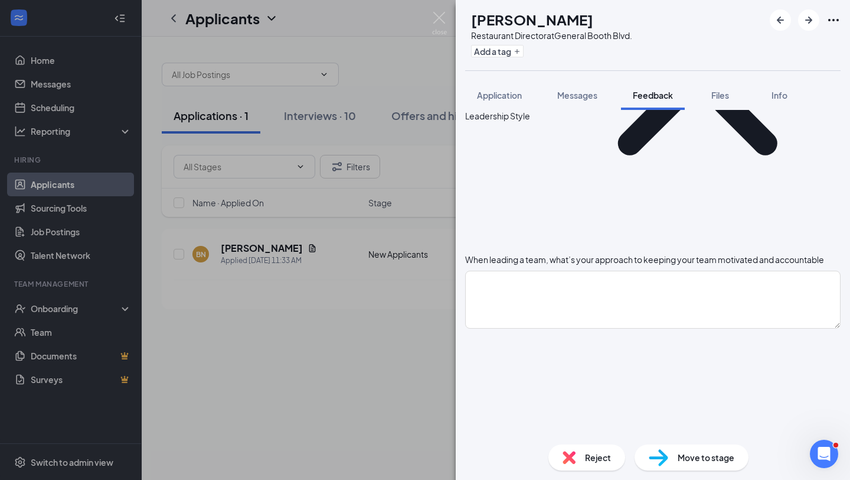
scroll to position [1102, 0]
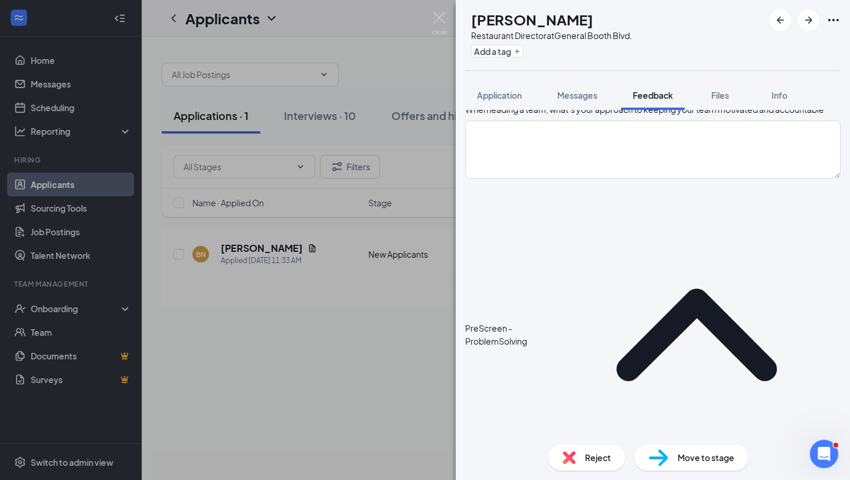
scroll to position [1251, 0]
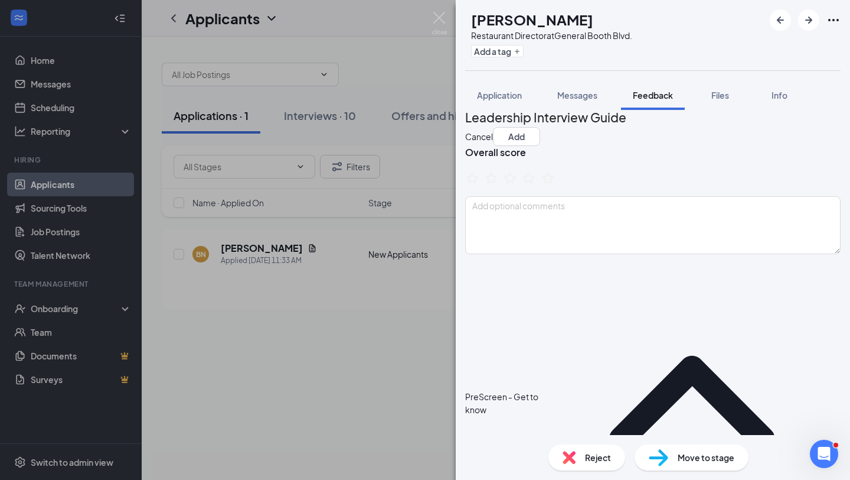
scroll to position [0, 0]
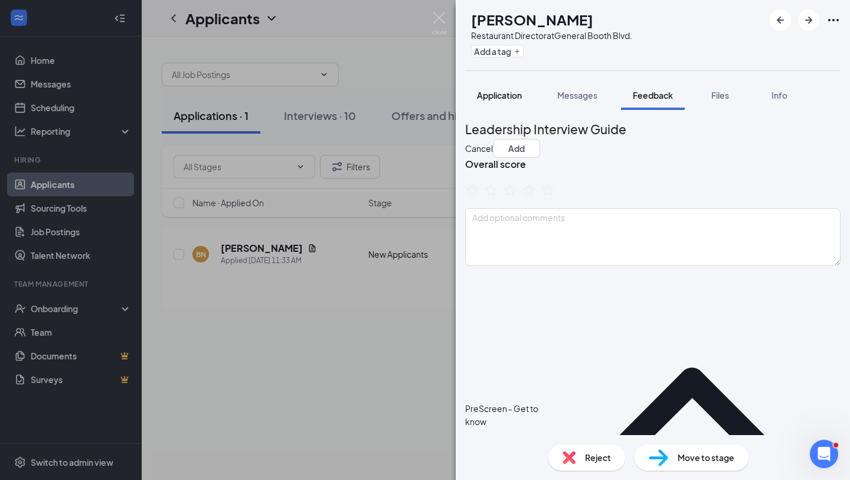
click at [512, 94] on span "Application" at bounding box center [499, 95] width 45 height 11
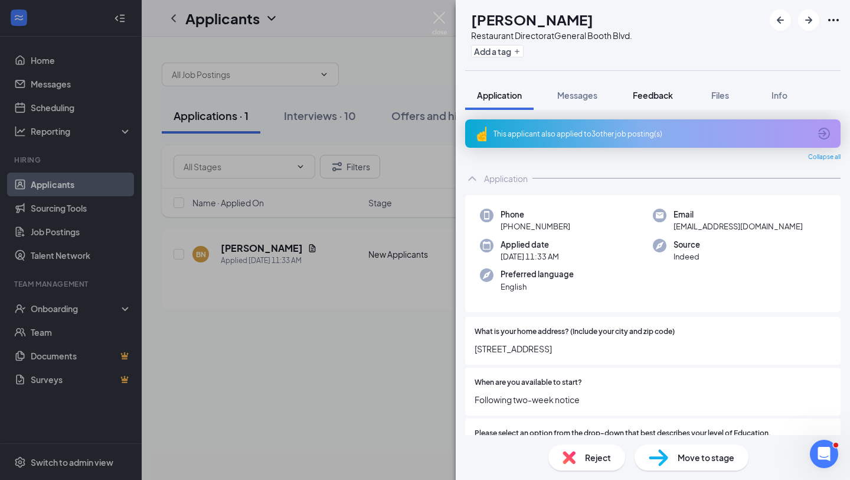
click at [663, 92] on span "Feedback" at bounding box center [653, 95] width 40 height 11
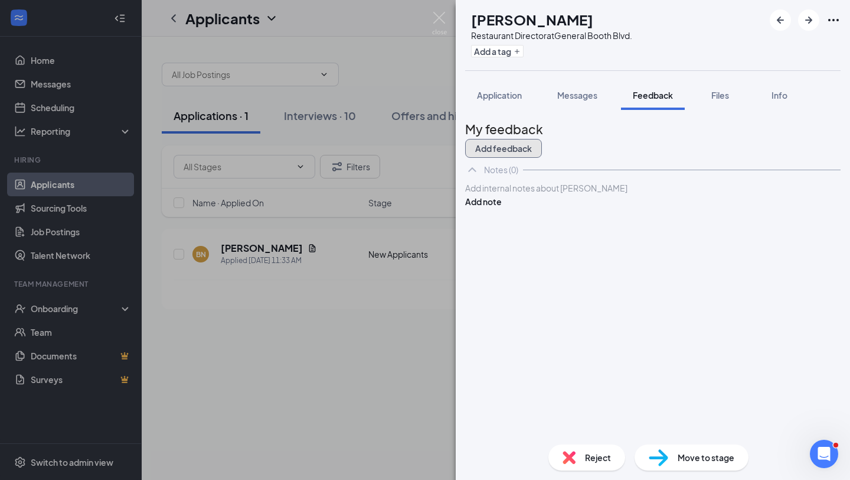
click at [542, 142] on button "Add feedback" at bounding box center [503, 148] width 77 height 19
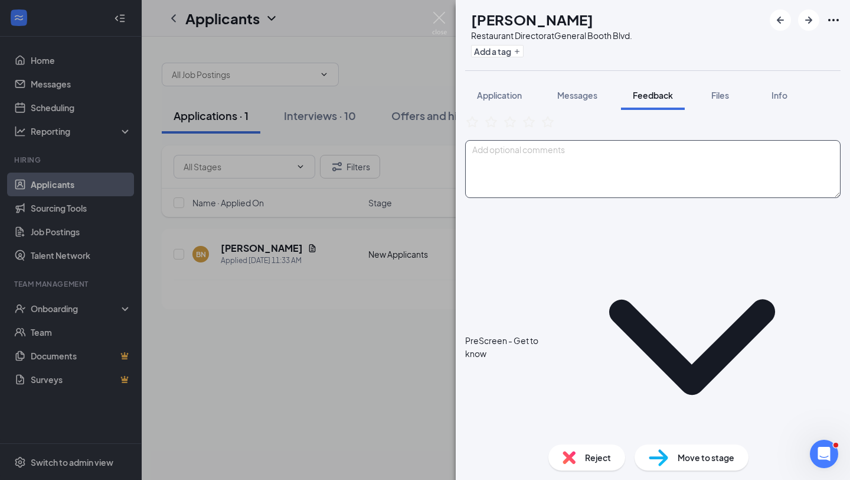
scroll to position [79, 0]
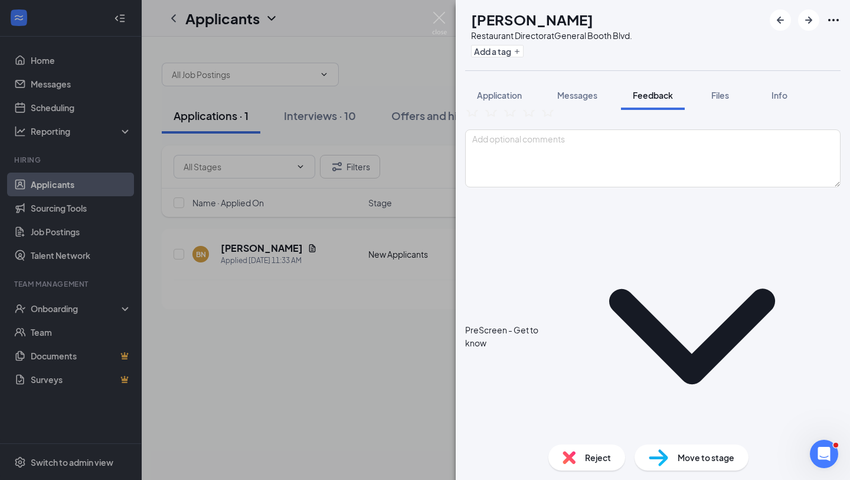
click at [693, 443] on span "Move to stage" at bounding box center [706, 457] width 57 height 13
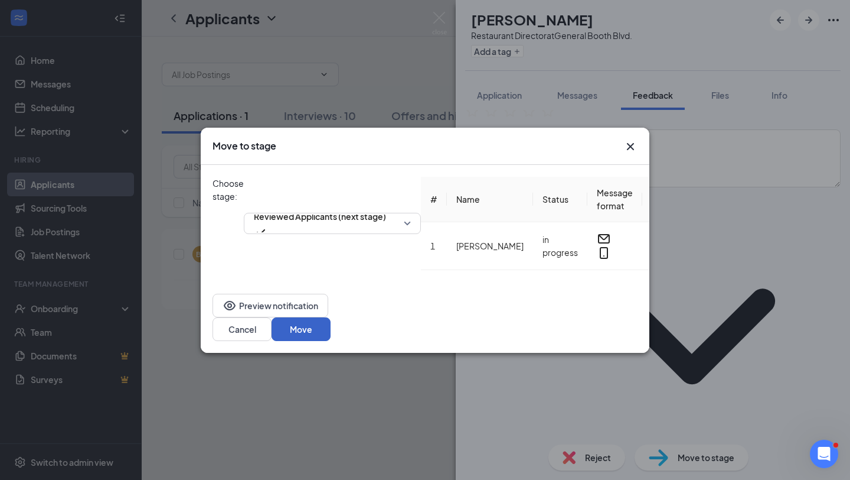
click at [331, 325] on button "Move" at bounding box center [301, 329] width 59 height 24
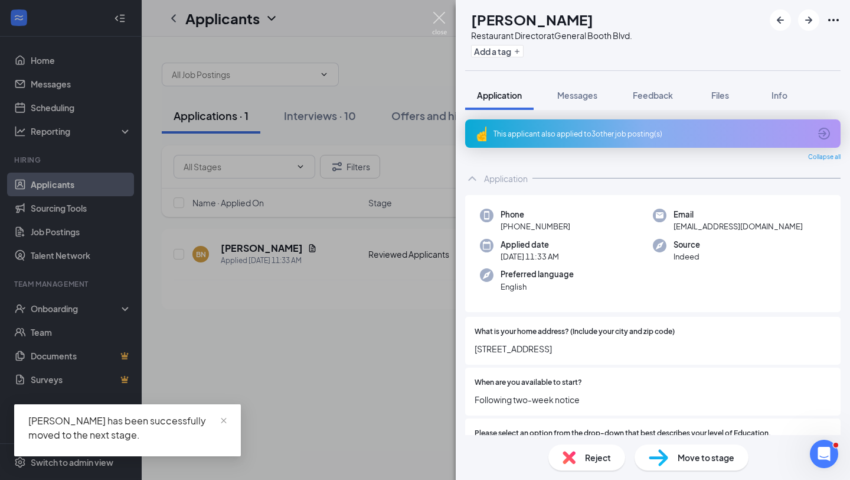
click at [442, 22] on img at bounding box center [439, 23] width 15 height 23
